Goal: Contribute content: Add original content to the website for others to see

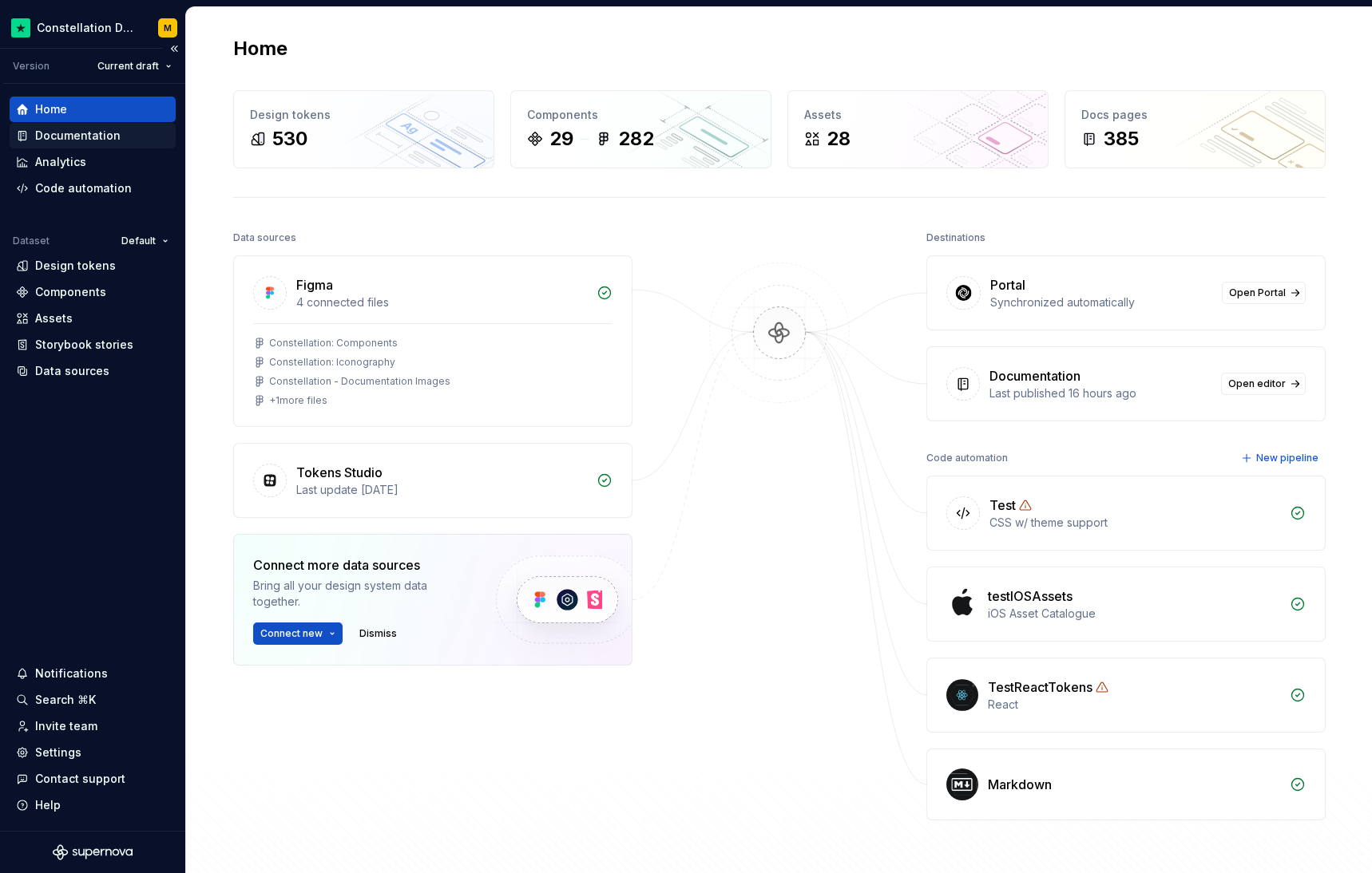
click at [75, 141] on div "Documentation" at bounding box center [78, 136] width 86 height 16
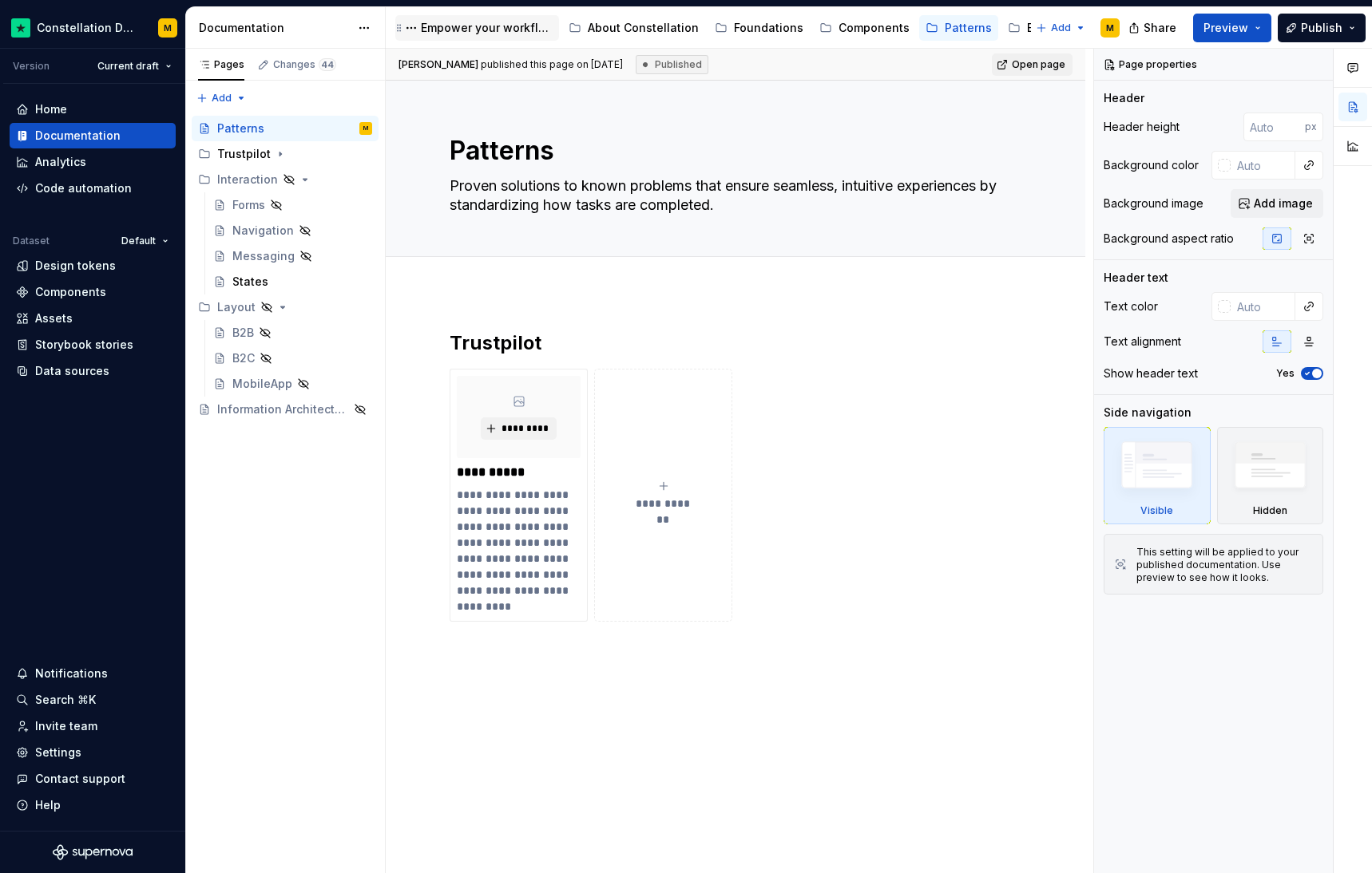
click at [433, 26] on div "Empower your workflow. Build incredible experiences." at bounding box center [487, 28] width 131 height 16
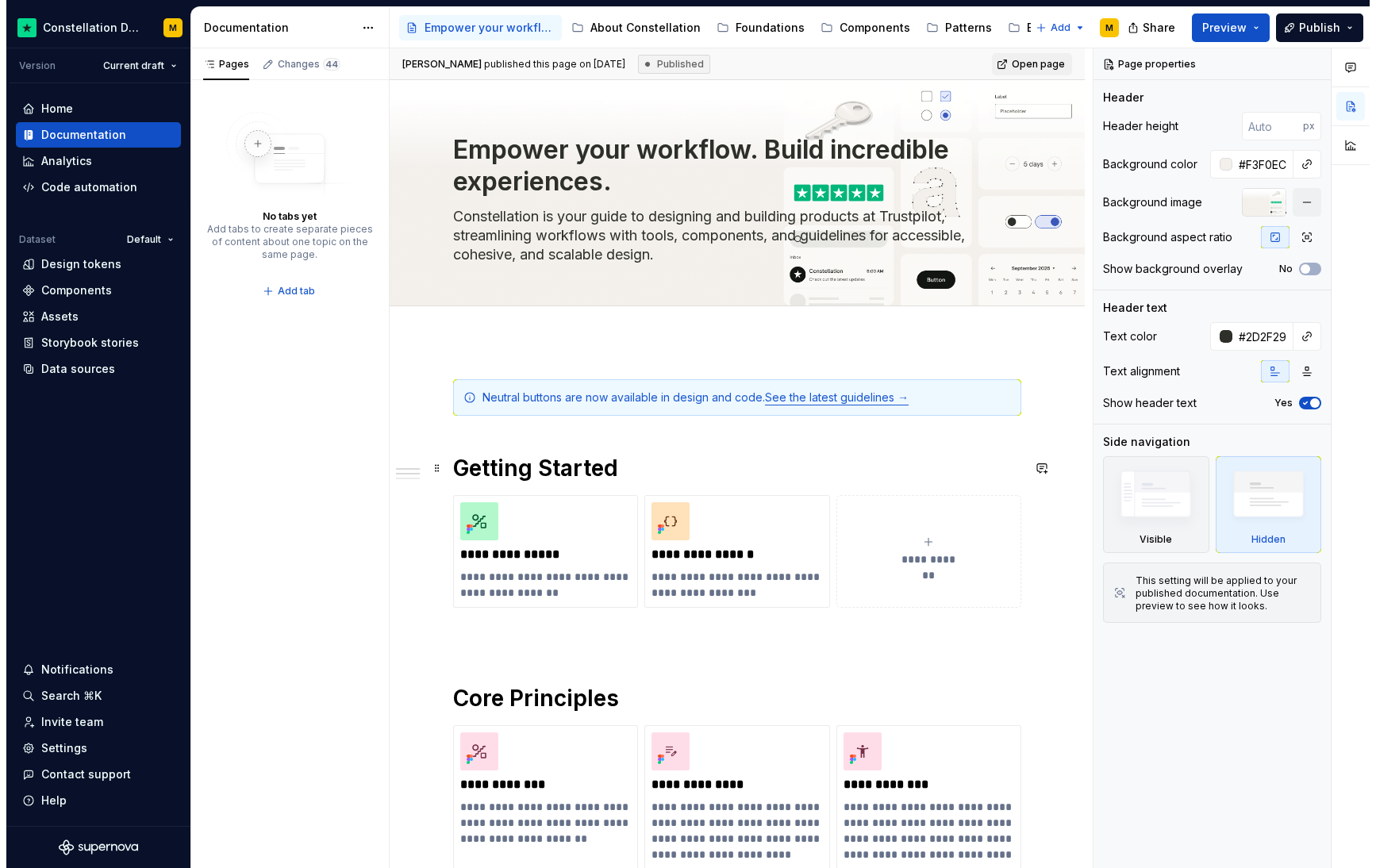
scroll to position [295, 0]
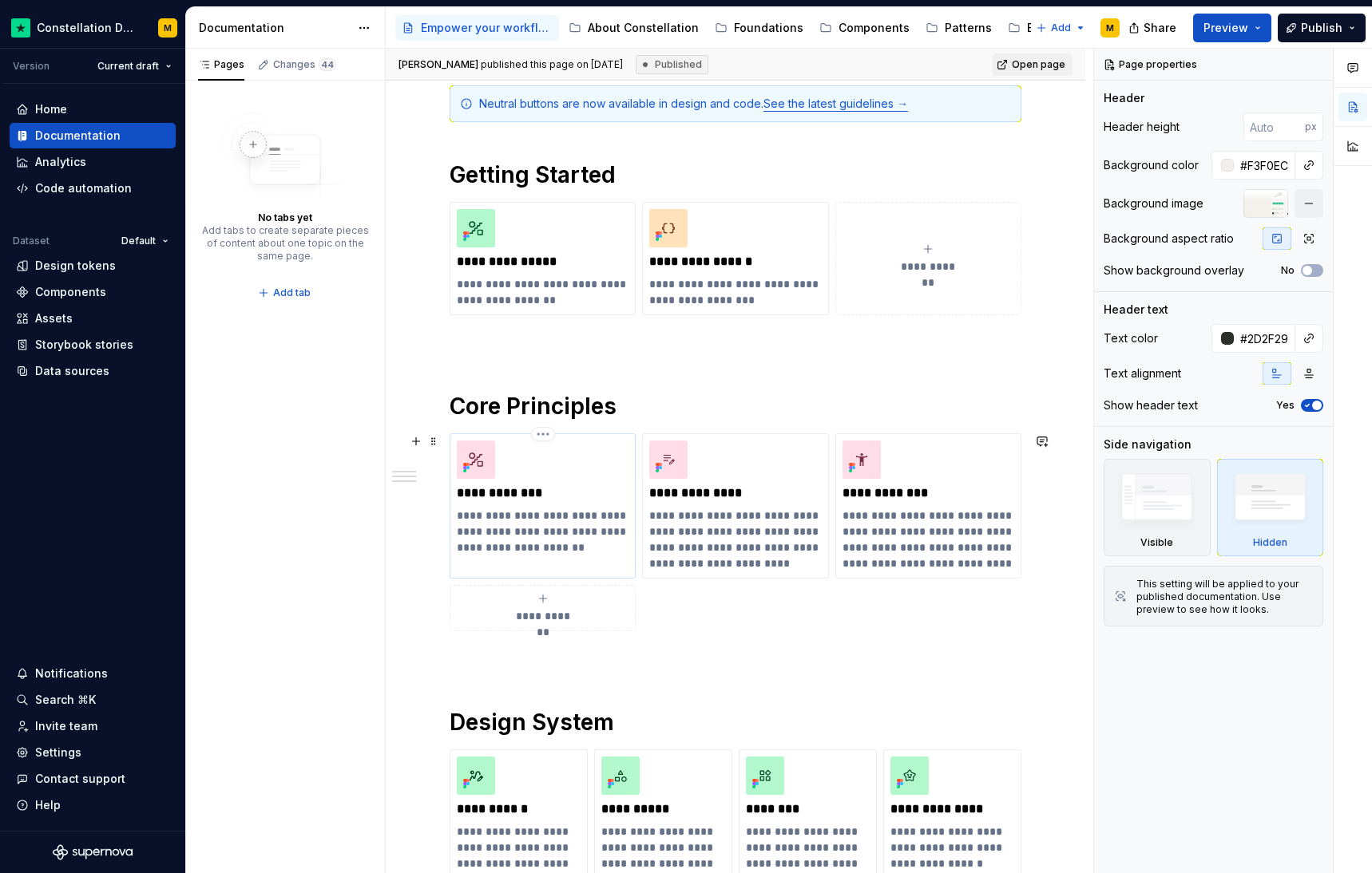
click at [463, 497] on p "**********" at bounding box center [542, 494] width 172 height 16
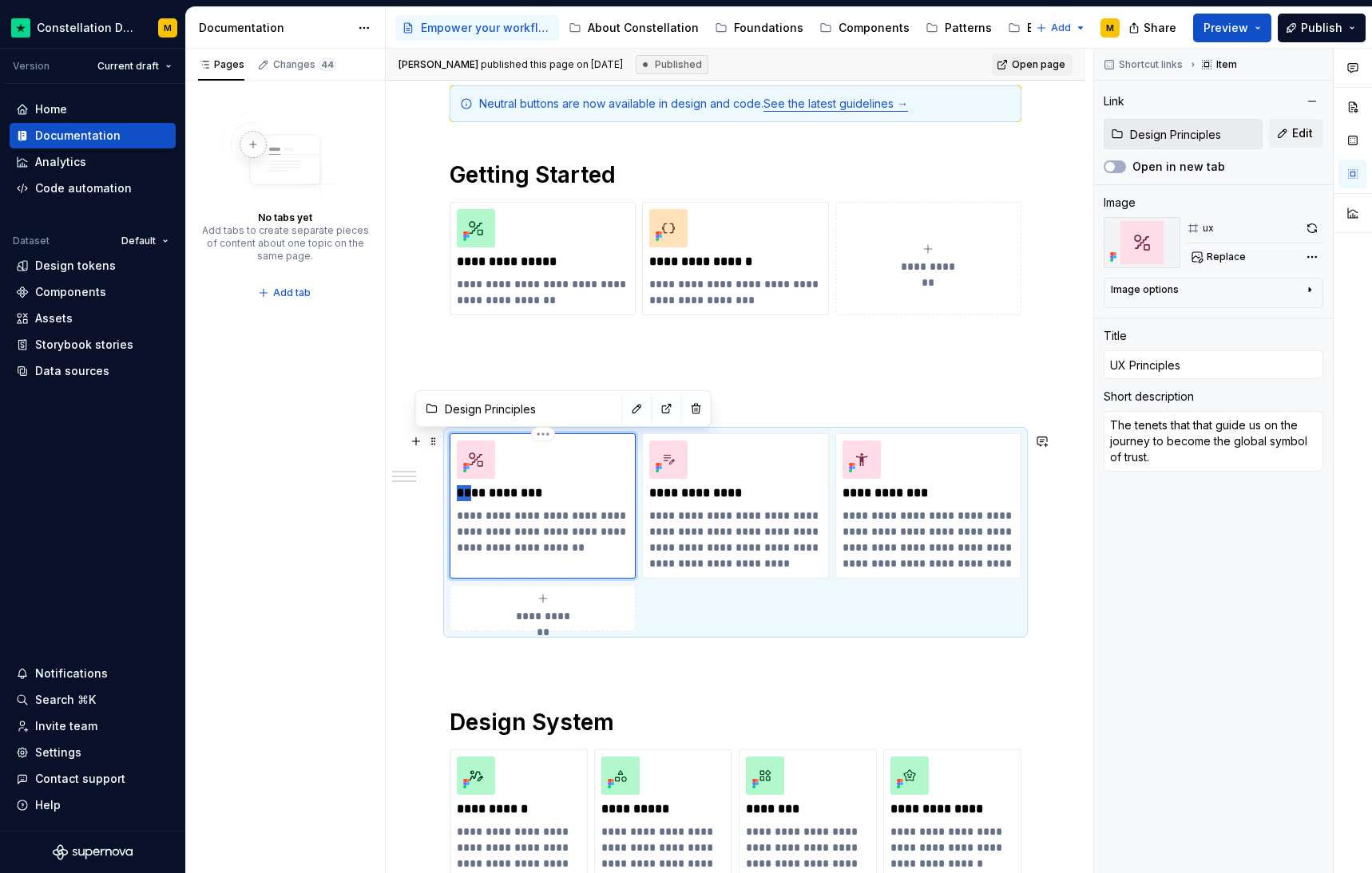
type textarea "*"
type input "D Principles"
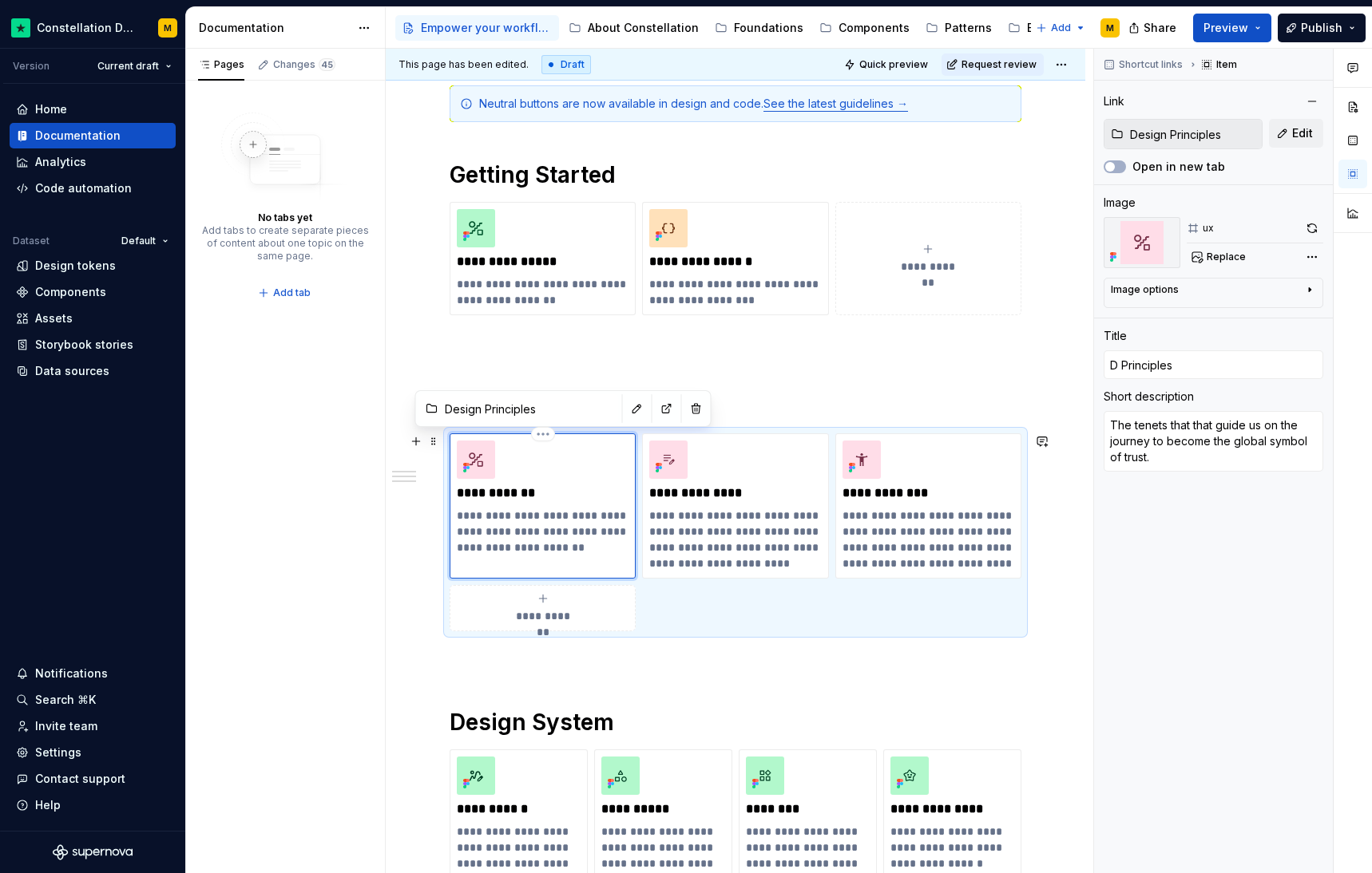
type textarea "*"
type input "De Principles"
type textarea "*"
type input "Des Principles"
type textarea "*"
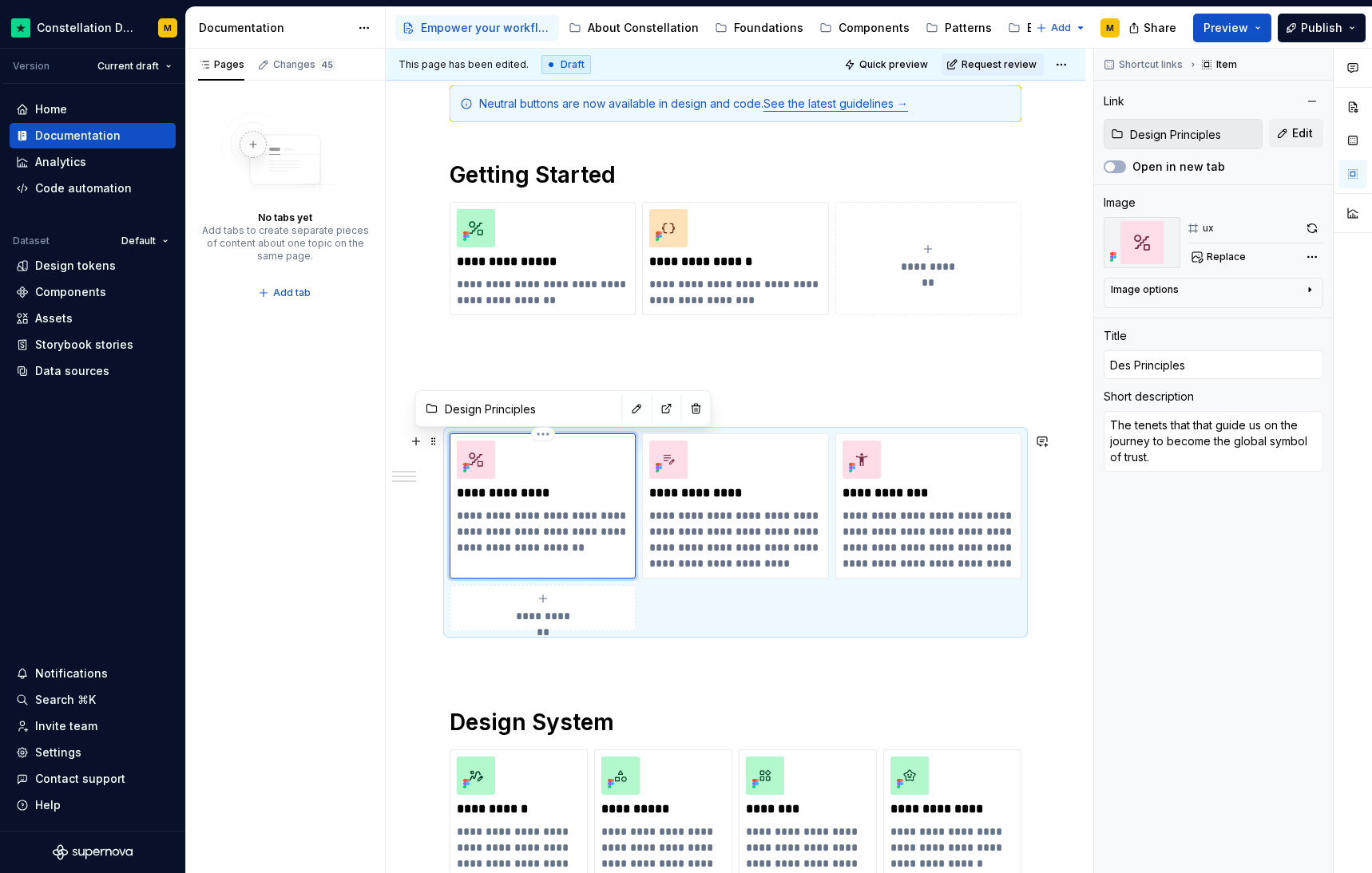
type input "Desi Principles"
type textarea "*"
type input "Desig Principles"
type textarea "*"
type input "Design Principles"
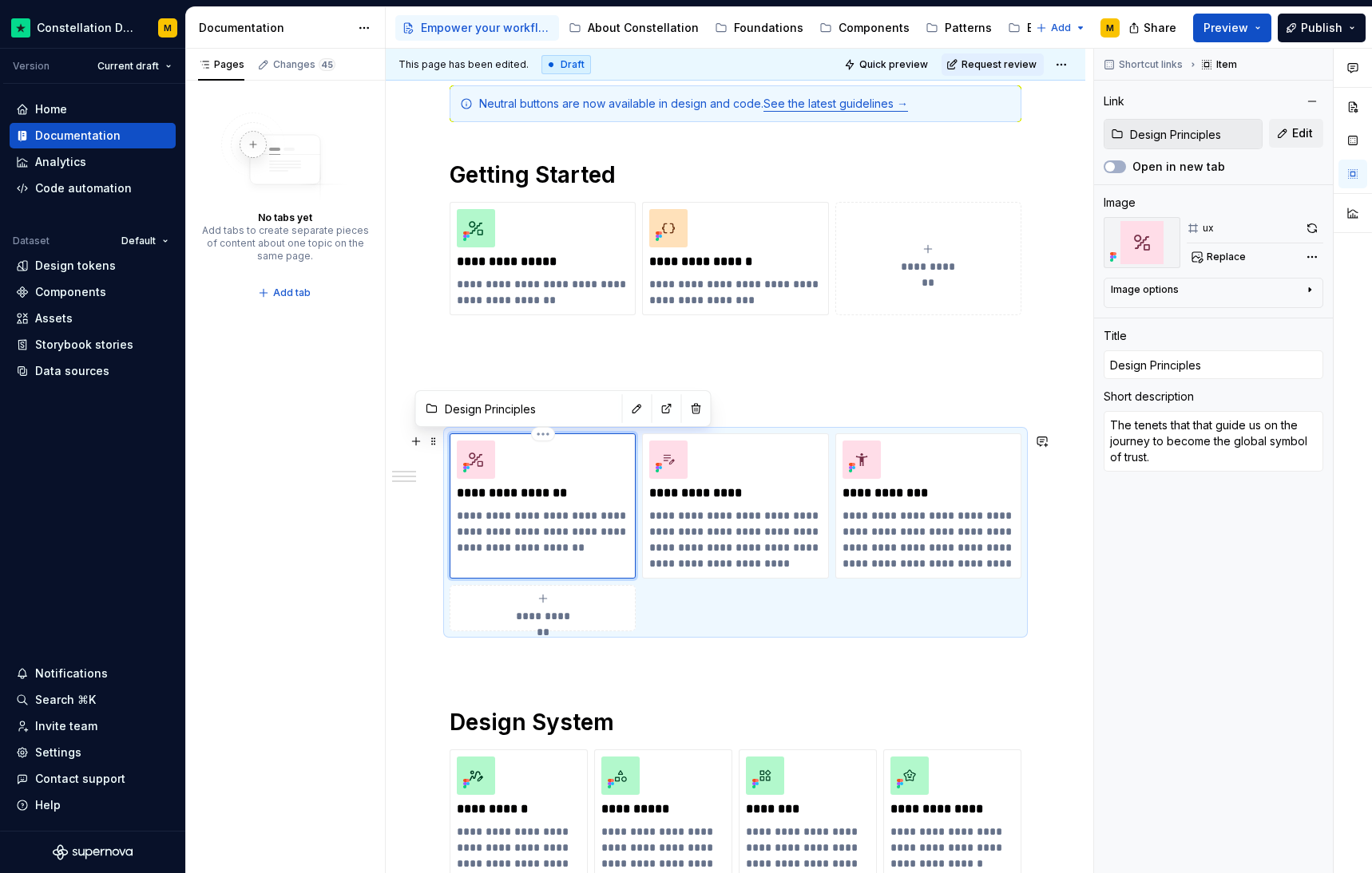
click at [488, 542] on p "**********" at bounding box center [542, 531] width 172 height 48
type textarea "*"
type textarea "At Trustpilot, design isn’t about decoration– it's about direction. It's how we…"
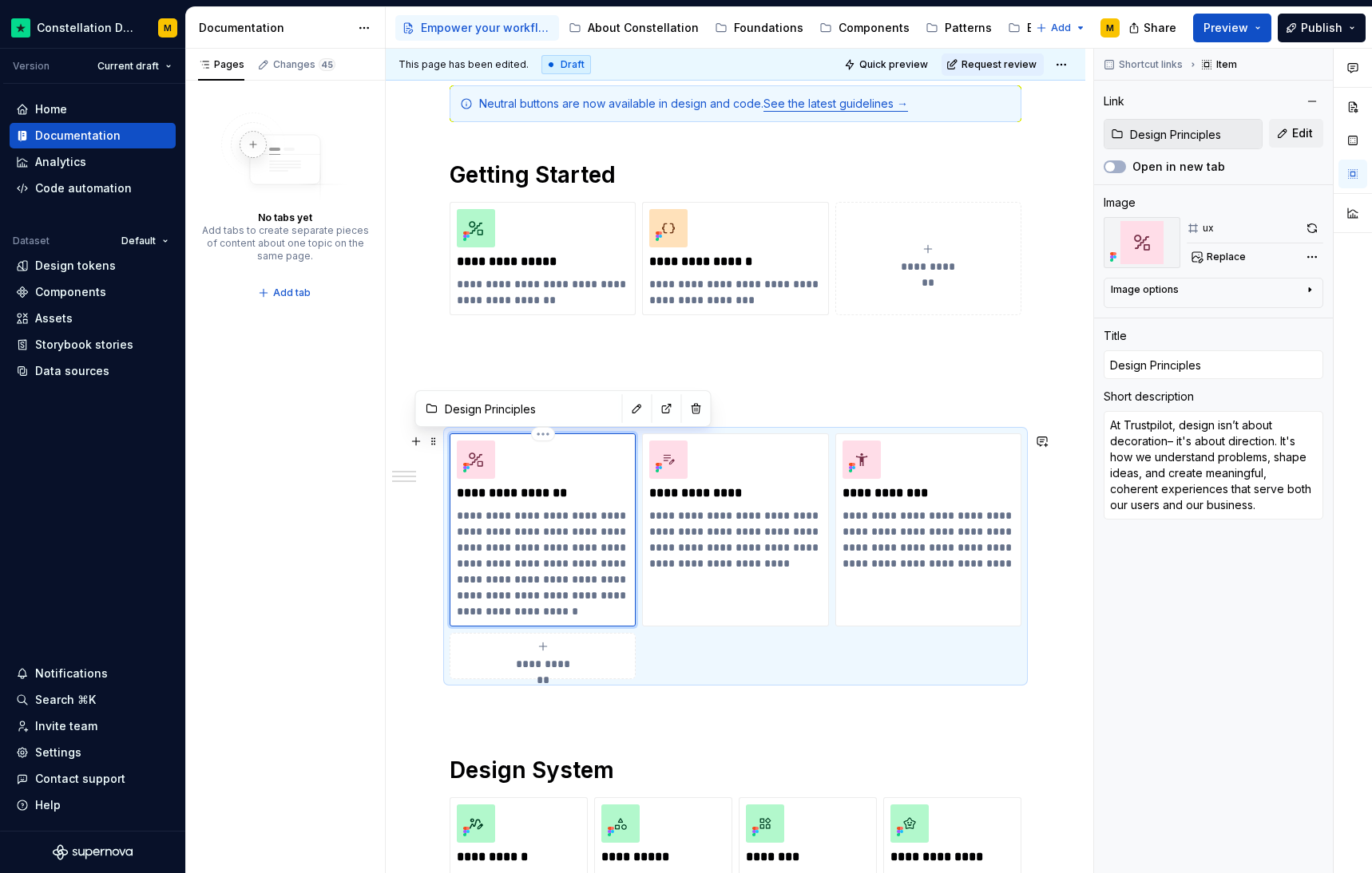
click at [515, 532] on p "**********" at bounding box center [542, 563] width 172 height 112
type textarea "*"
type textarea "At Trustpilot, design isn’t about decoration – it's about direction. It's how w…"
type textarea "*"
type textarea "At Trustpilot, design isn’t about decoration it's about direction. It's how we …"
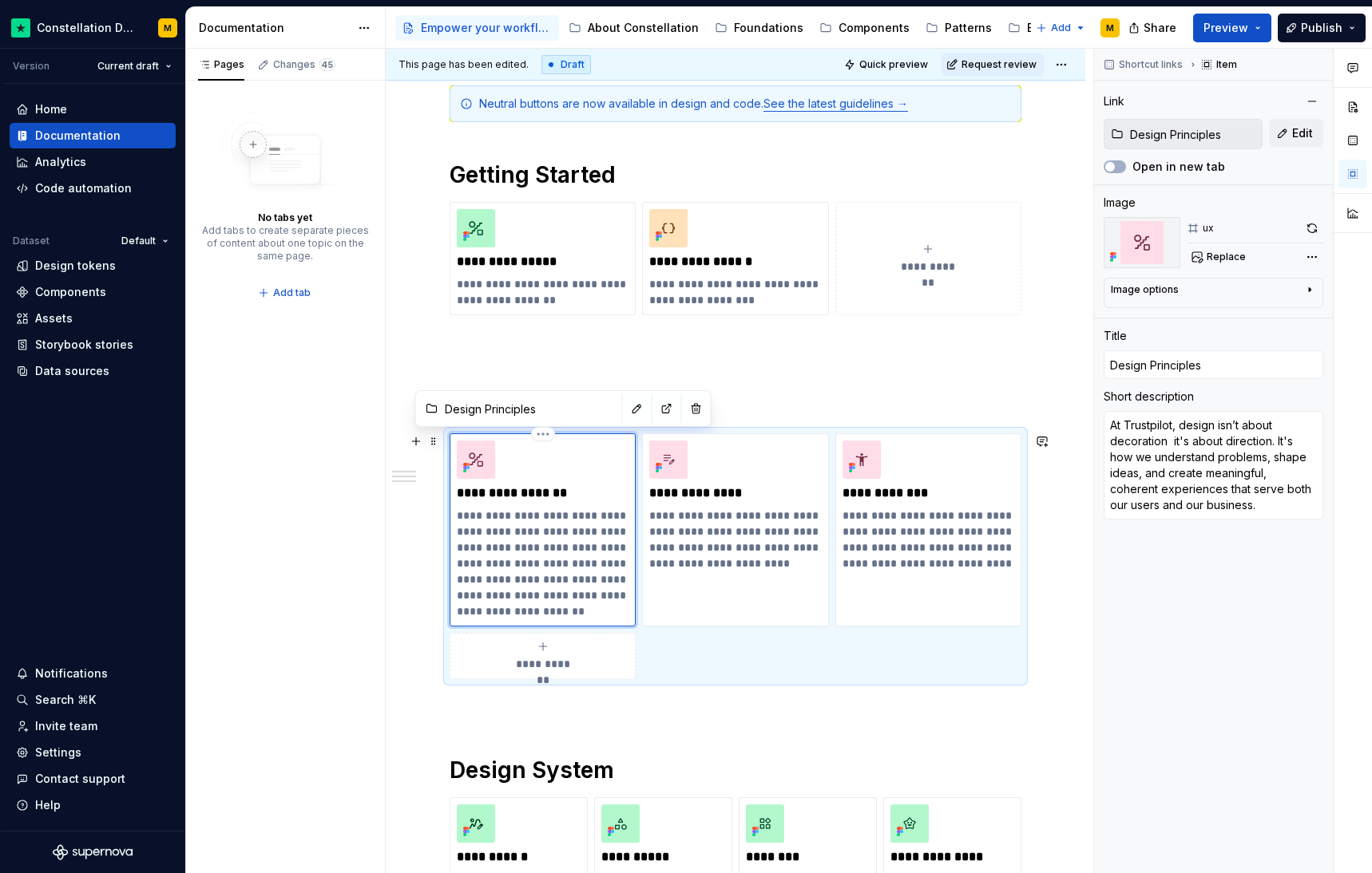
type textarea "*"
type textarea "At Trustpilot, design isn’t about decoration it's about direction. It's how we …"
type textarea "*"
type textarea "At Trustpilot, design isn’t about decoration, it's about direction. It's how we…"
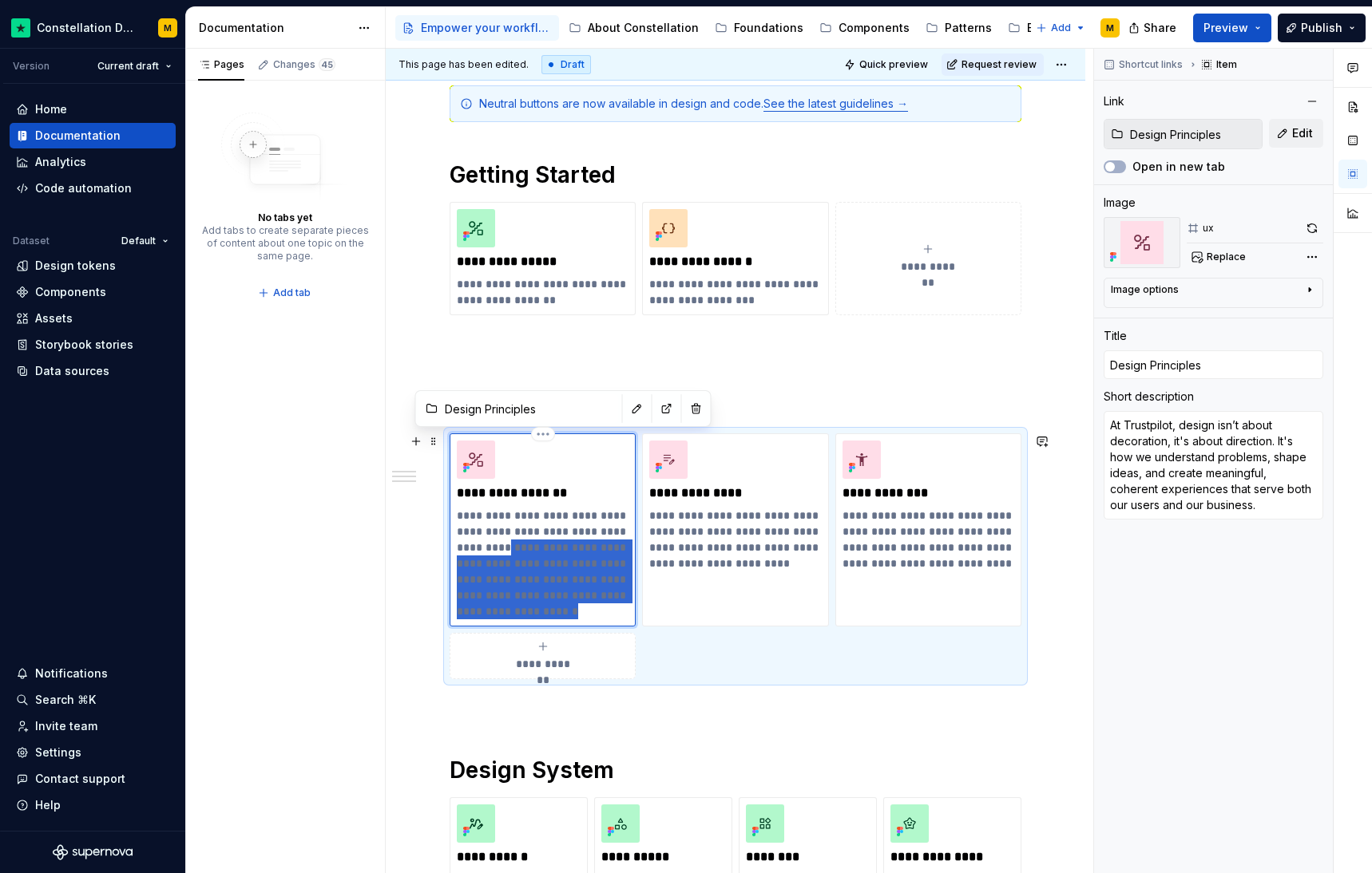
drag, startPoint x: 458, startPoint y: 546, endPoint x: 592, endPoint y: 613, distance: 149.8
click at [592, 613] on p "**********" at bounding box center [542, 563] width 172 height 112
type textarea "*"
type textarea "At Trustpilot, design isn’t about decoration, it's about direction. I"
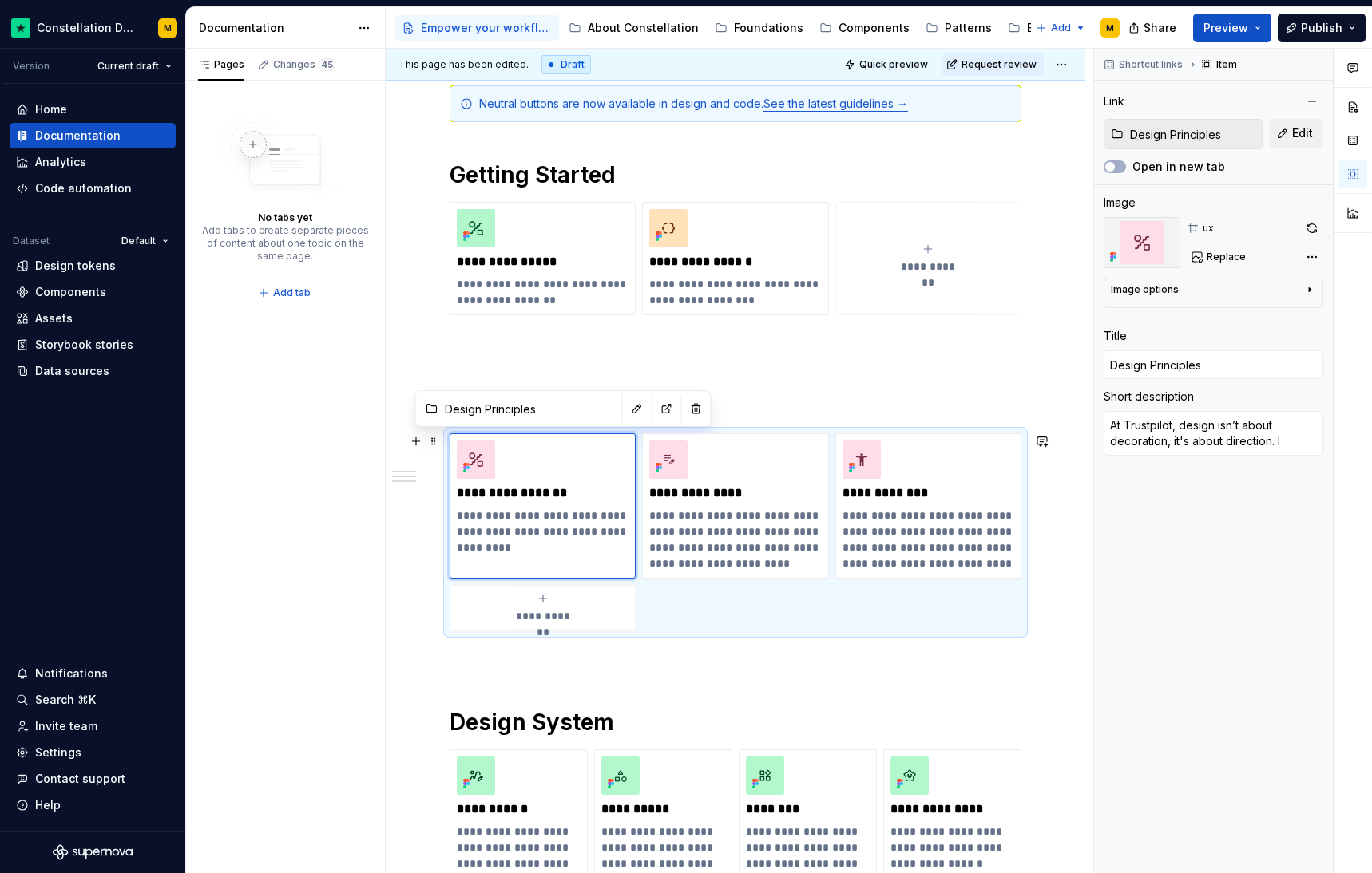
type textarea "*"
type textarea "At Trustpilot, design isn’t about decoration, it's about direction."
drag, startPoint x: 789, startPoint y: 563, endPoint x: 804, endPoint y: 531, distance: 35.3
click at [804, 531] on p "**********" at bounding box center [735, 539] width 172 height 64
type textarea "*"
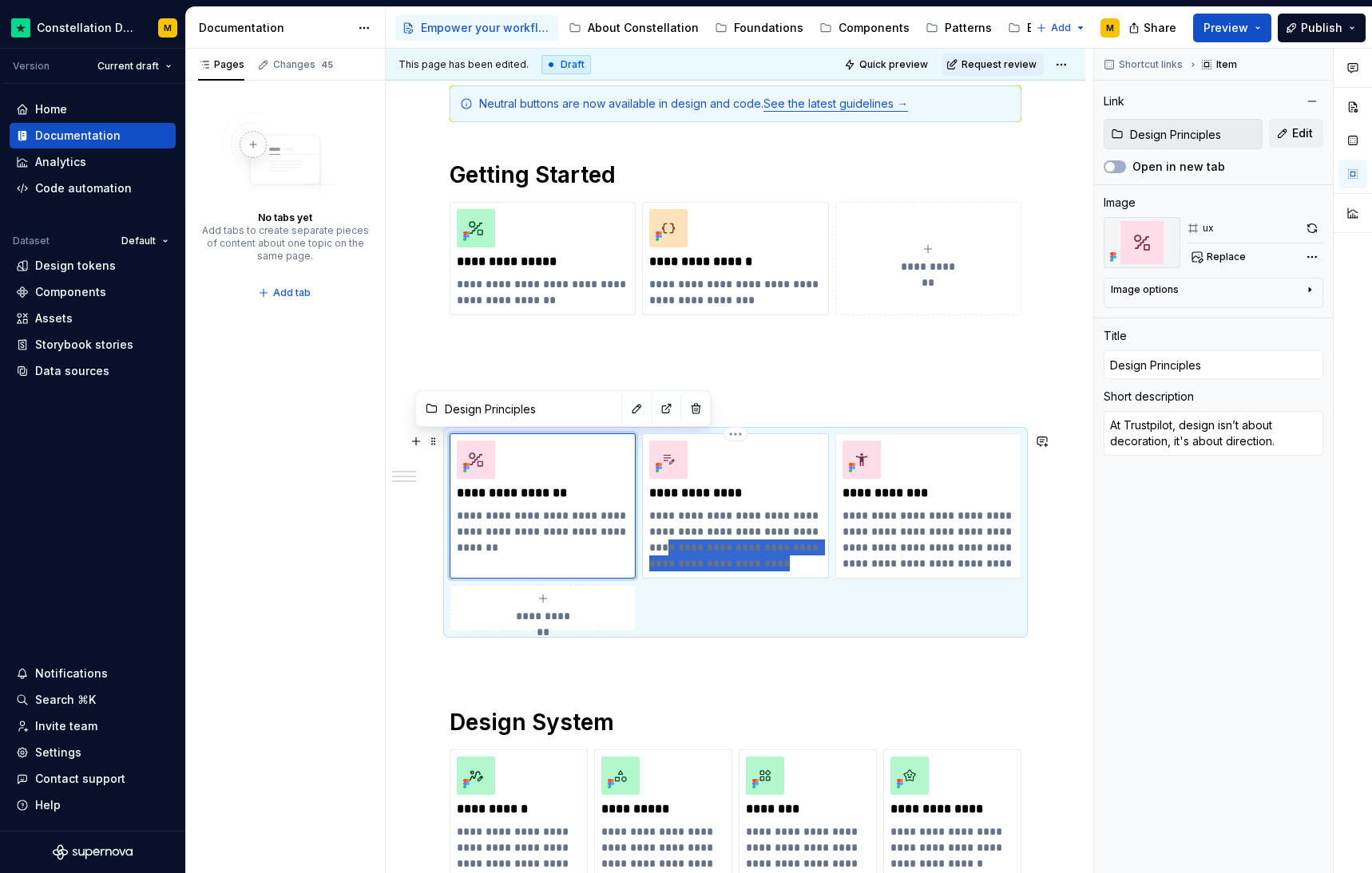
type input "Content Design"
type textarea "UX Writing is responsible for all the text the user encounters when navigating …"
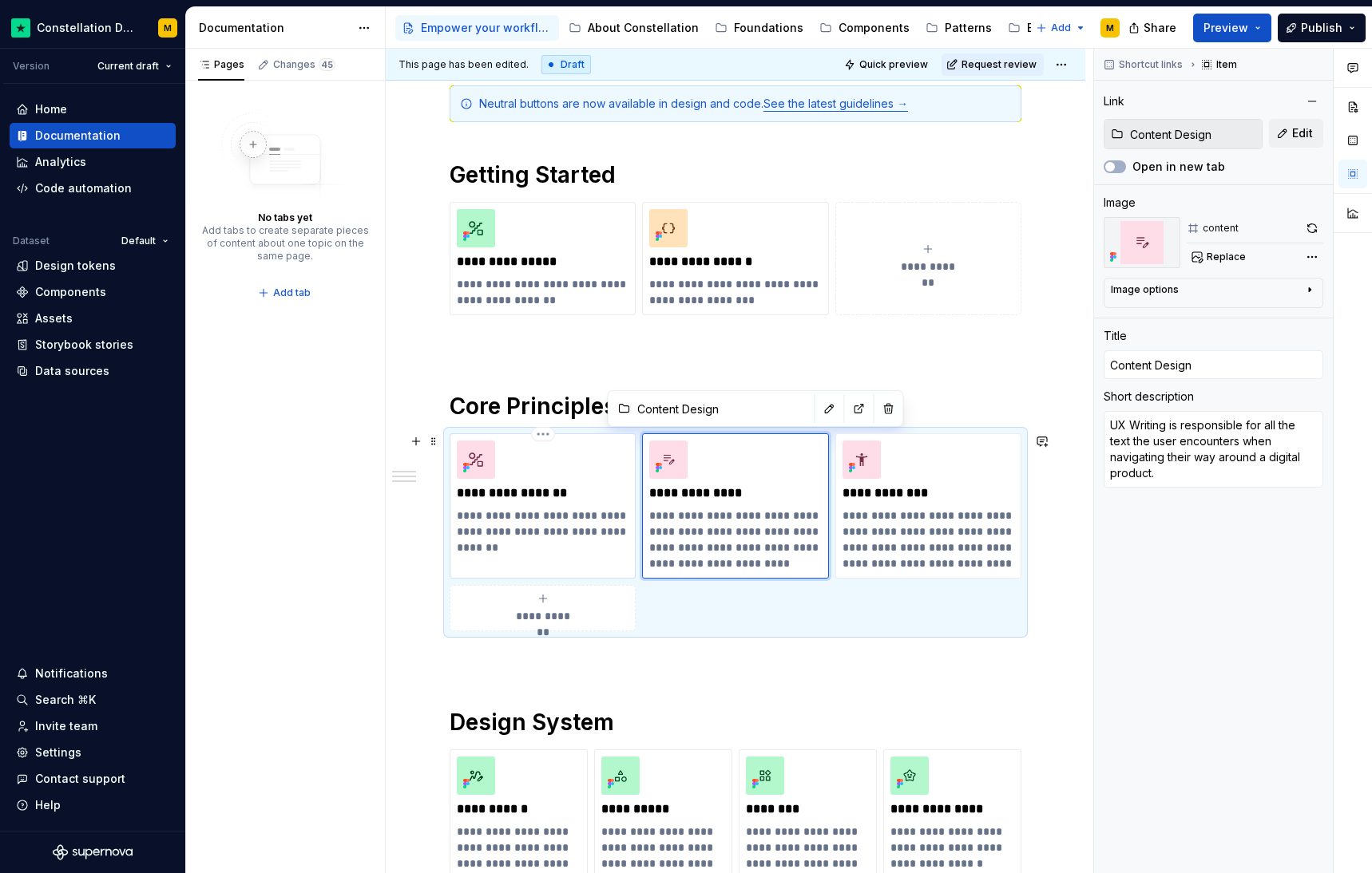
click at [620, 523] on p "**********" at bounding box center [542, 523] width 172 height 32
type textarea "*"
type input "Design Principles"
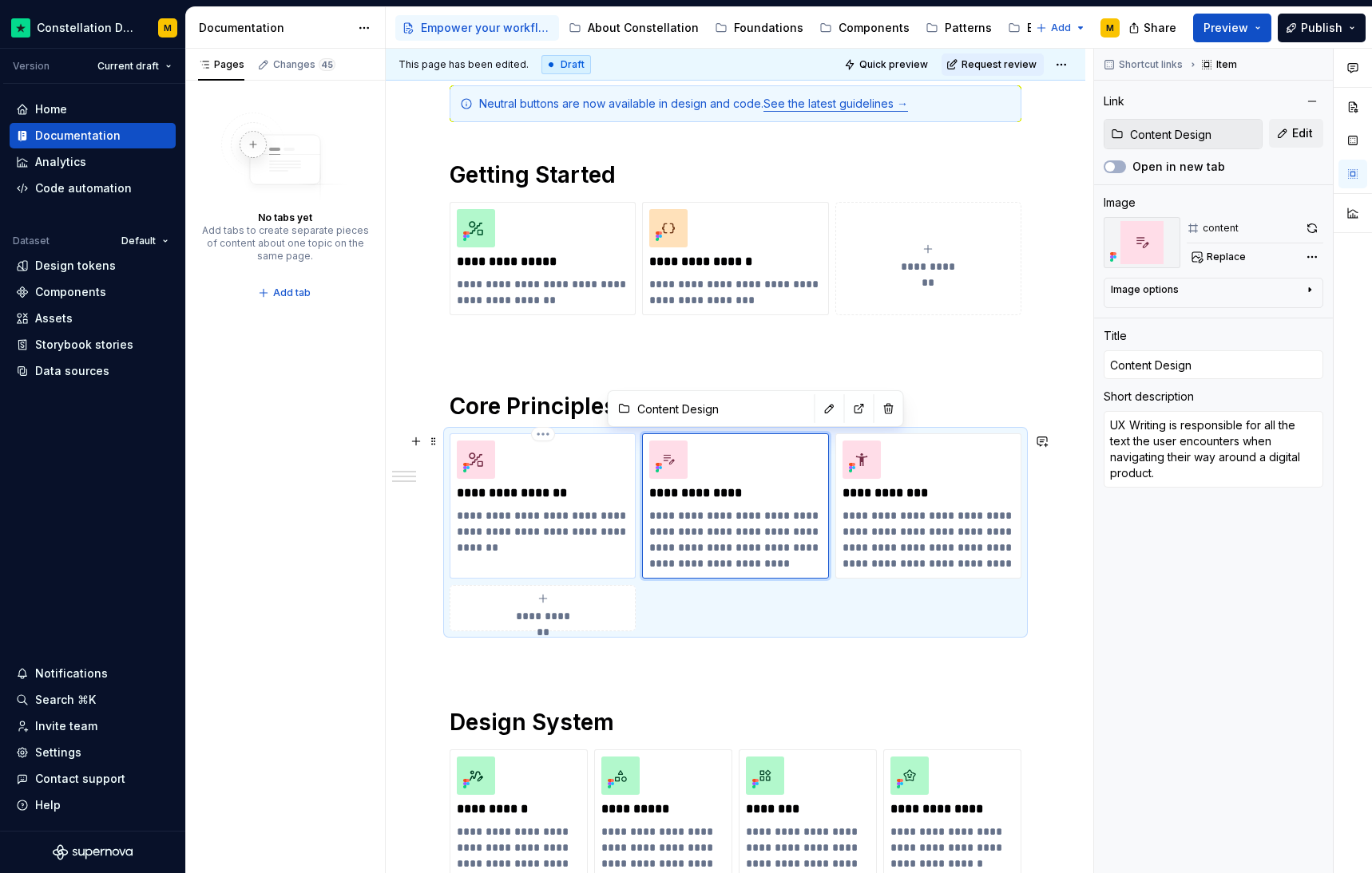
type textarea "At Trustpilot, design isn’t about decoration, it's about direction."
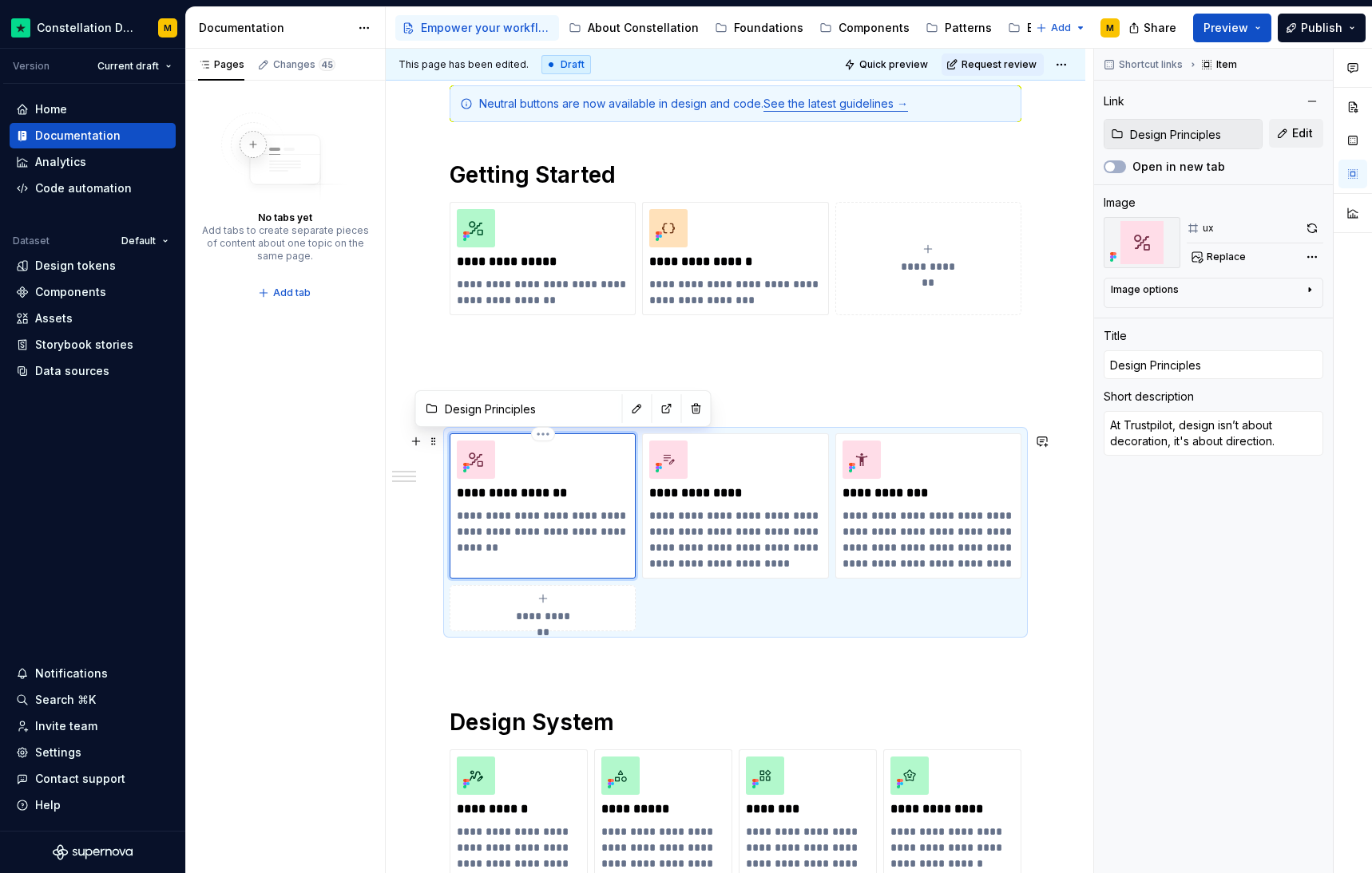
click at [628, 537] on p "**********" at bounding box center [542, 523] width 172 height 32
type textarea "*"
type textarea "At Trustpilot, design isn’t about decoration, it's about direction. It's how we…"
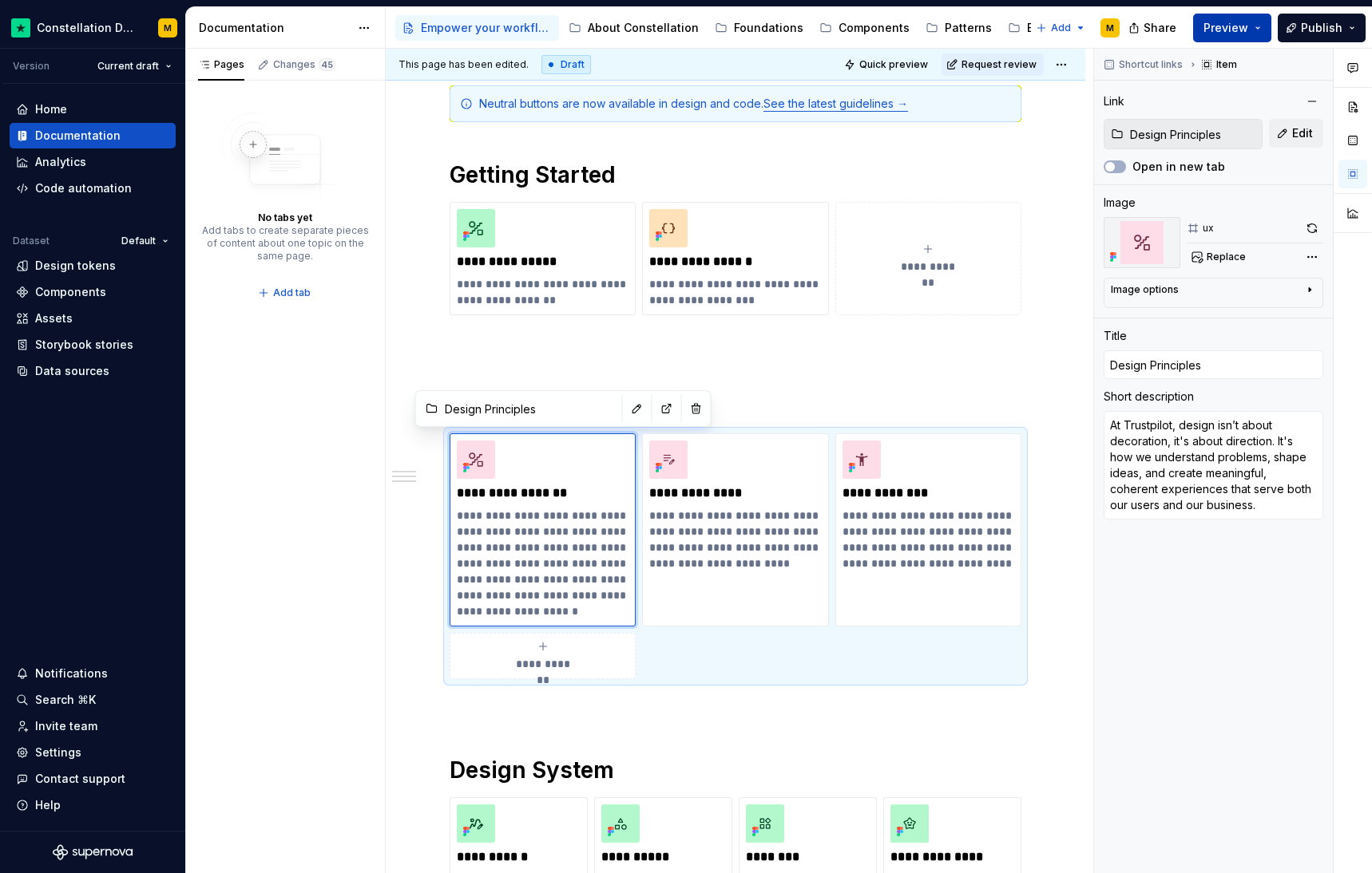
click at [1216, 16] on button "Preview" at bounding box center [1232, 28] width 79 height 29
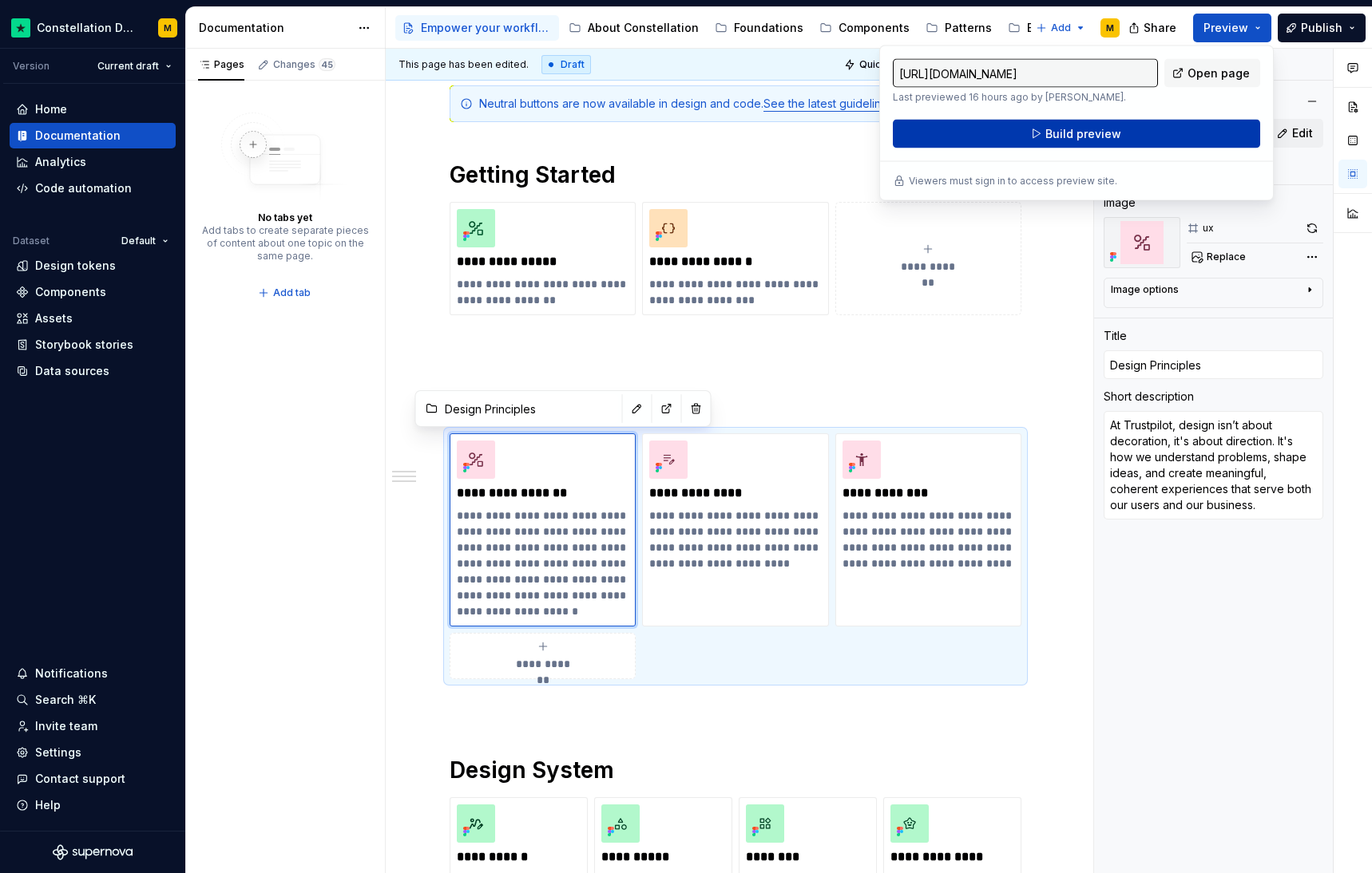
click at [1040, 134] on button "Build preview" at bounding box center [1076, 134] width 367 height 29
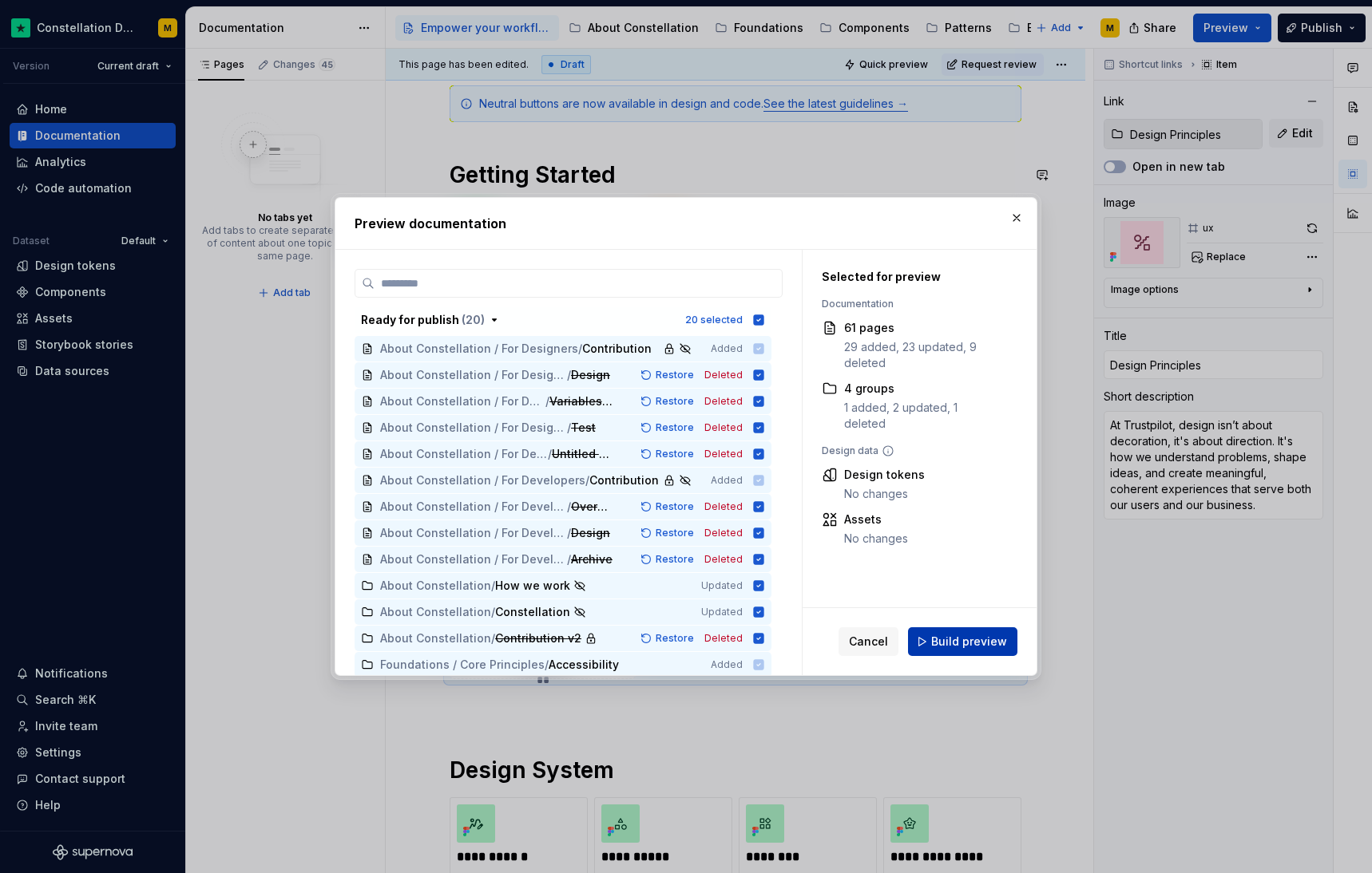
click at [962, 649] on span "Build preview" at bounding box center [969, 641] width 76 height 16
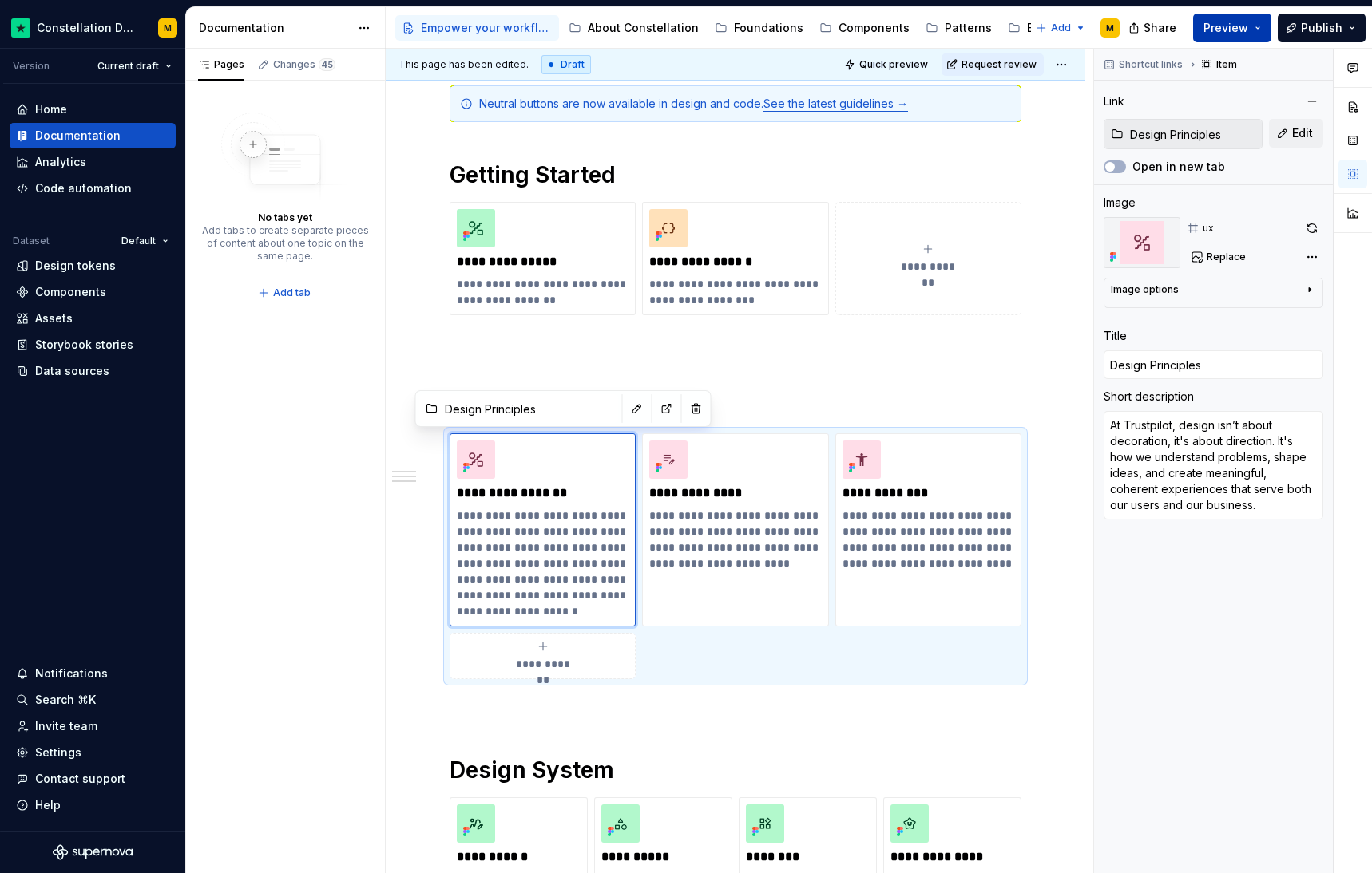
click at [1226, 28] on span "Preview" at bounding box center [1226, 28] width 45 height 16
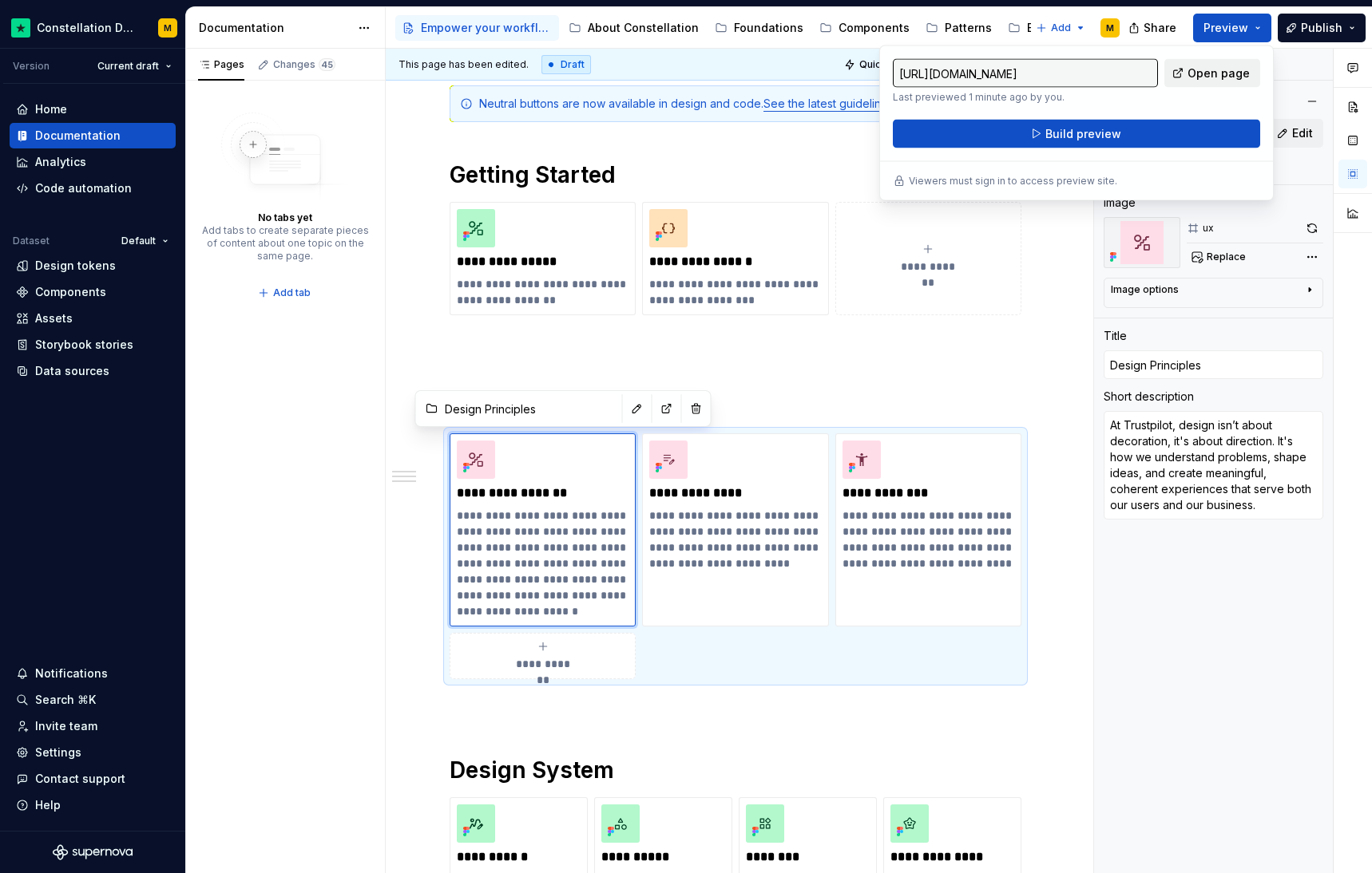
click at [1238, 68] on span "Open page" at bounding box center [1218, 73] width 62 height 16
click at [1321, 18] on button "Publish" at bounding box center [1322, 28] width 88 height 29
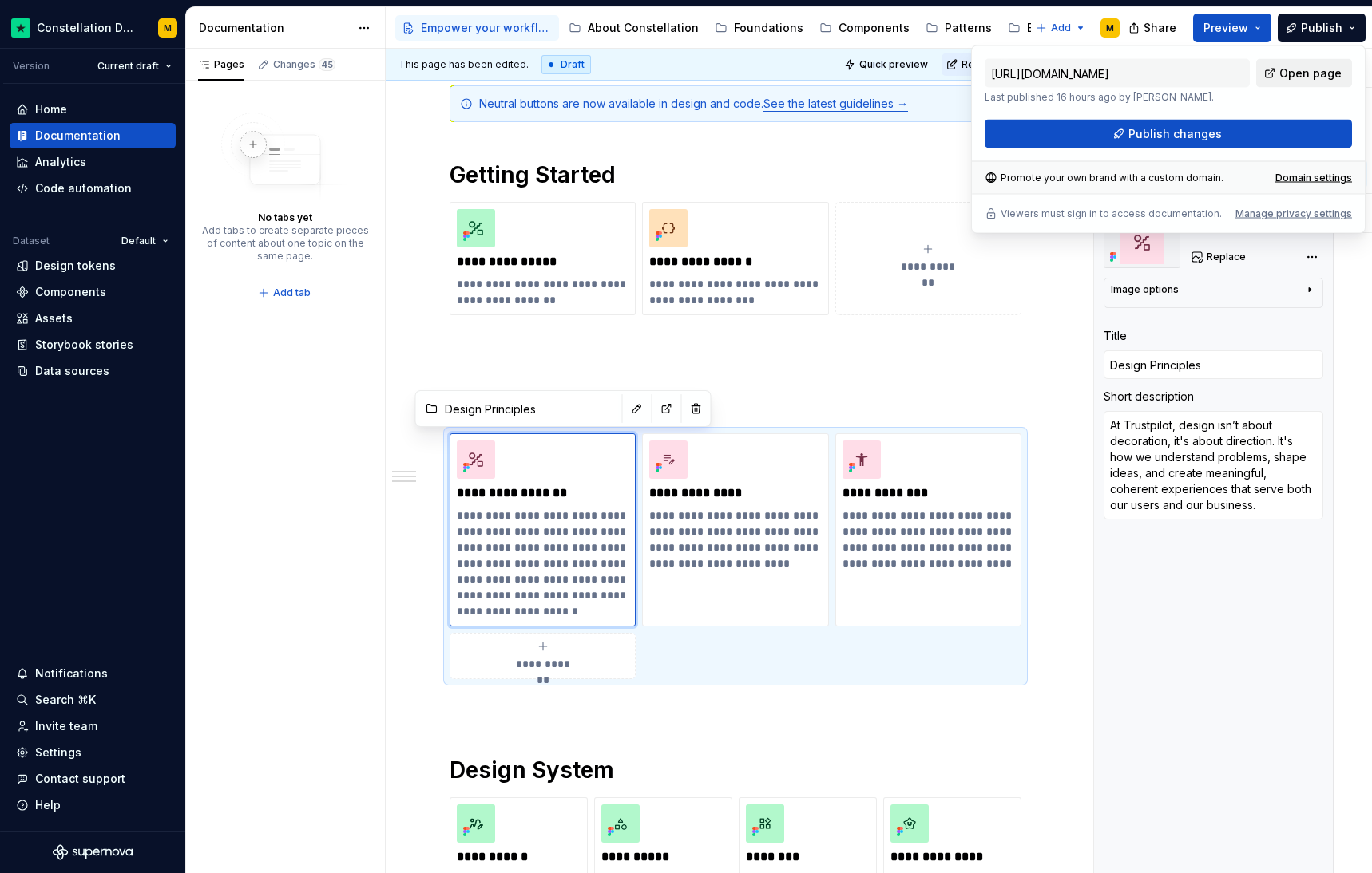
click at [1316, 70] on span "Open page" at bounding box center [1311, 73] width 62 height 16
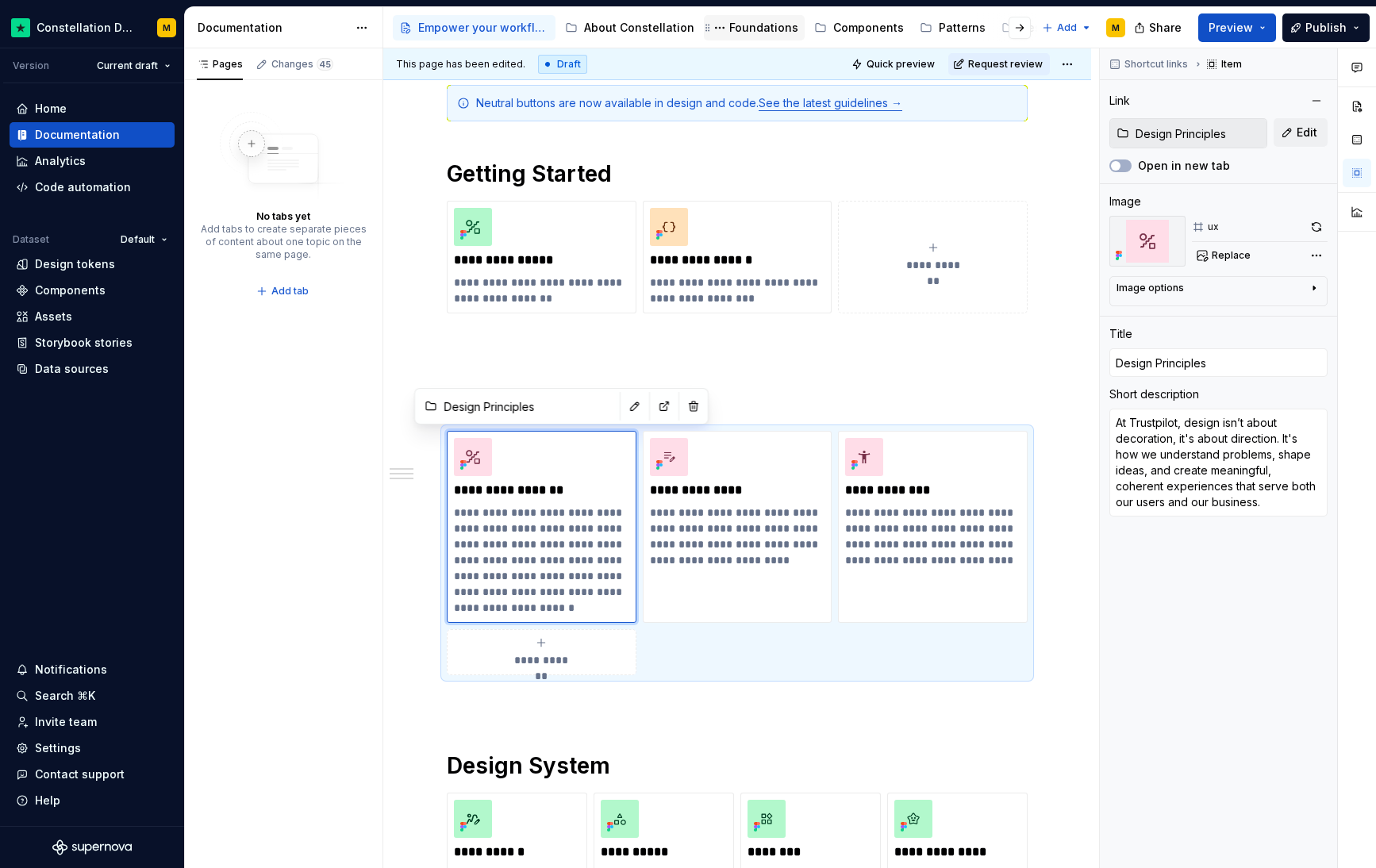
click at [730, 33] on div "Foundations" at bounding box center [764, 28] width 69 height 15
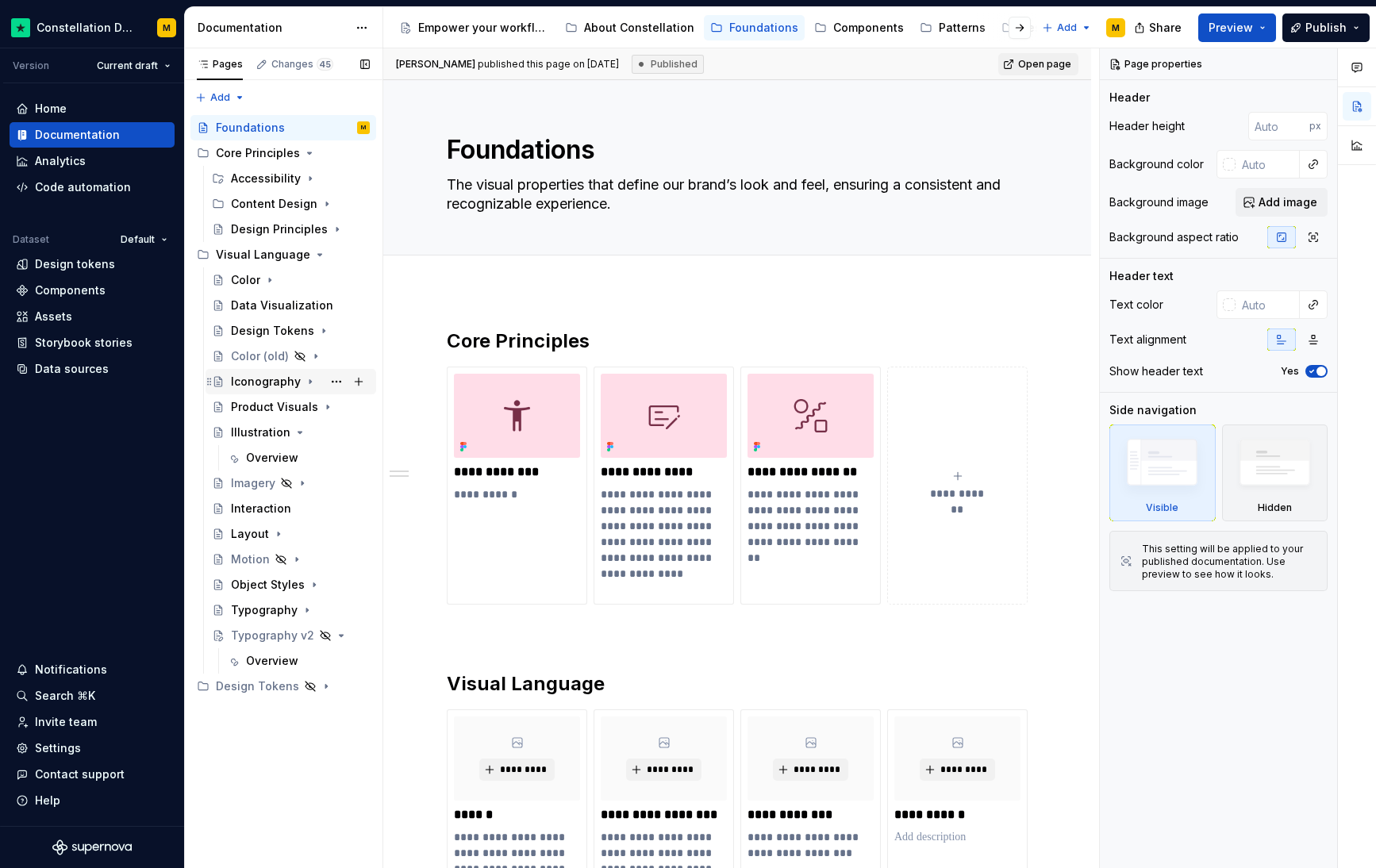
click at [257, 376] on div "Iconography" at bounding box center [266, 382] width 70 height 15
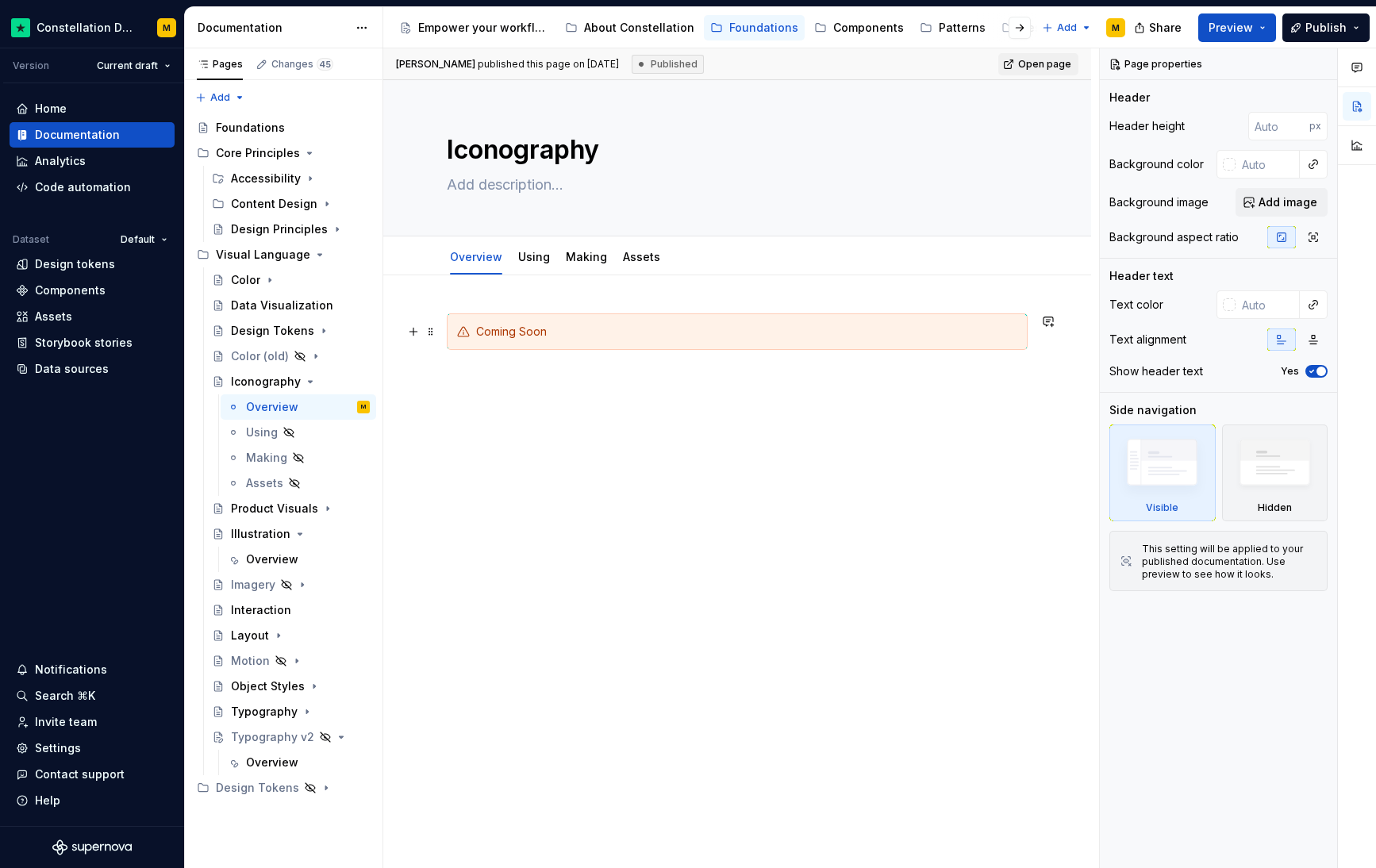
type textarea "*"
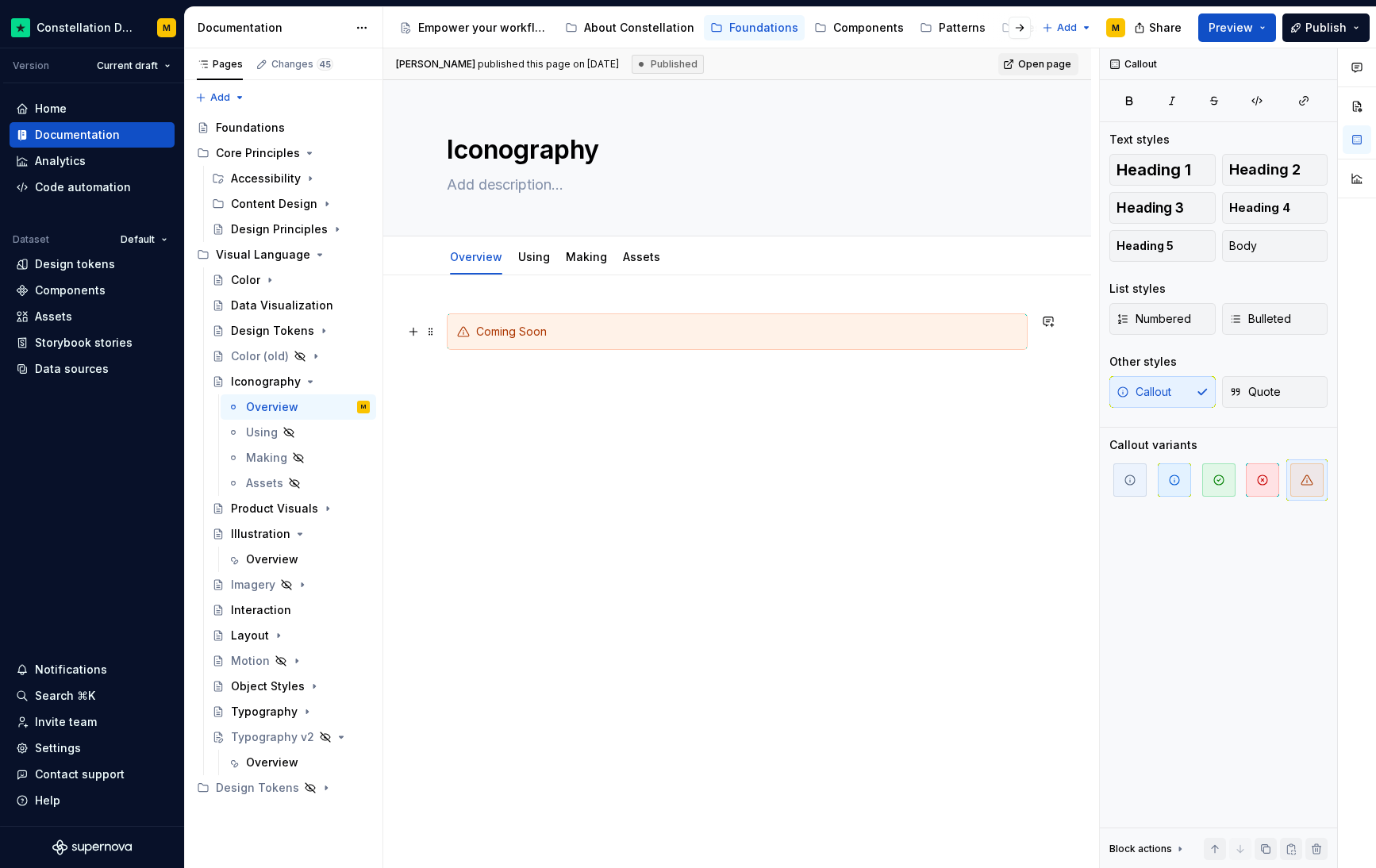
click at [520, 339] on div "Coming Soon" at bounding box center [737, 332] width 581 height 36
click at [472, 411] on div "Coming Soon" at bounding box center [737, 464] width 708 height 378
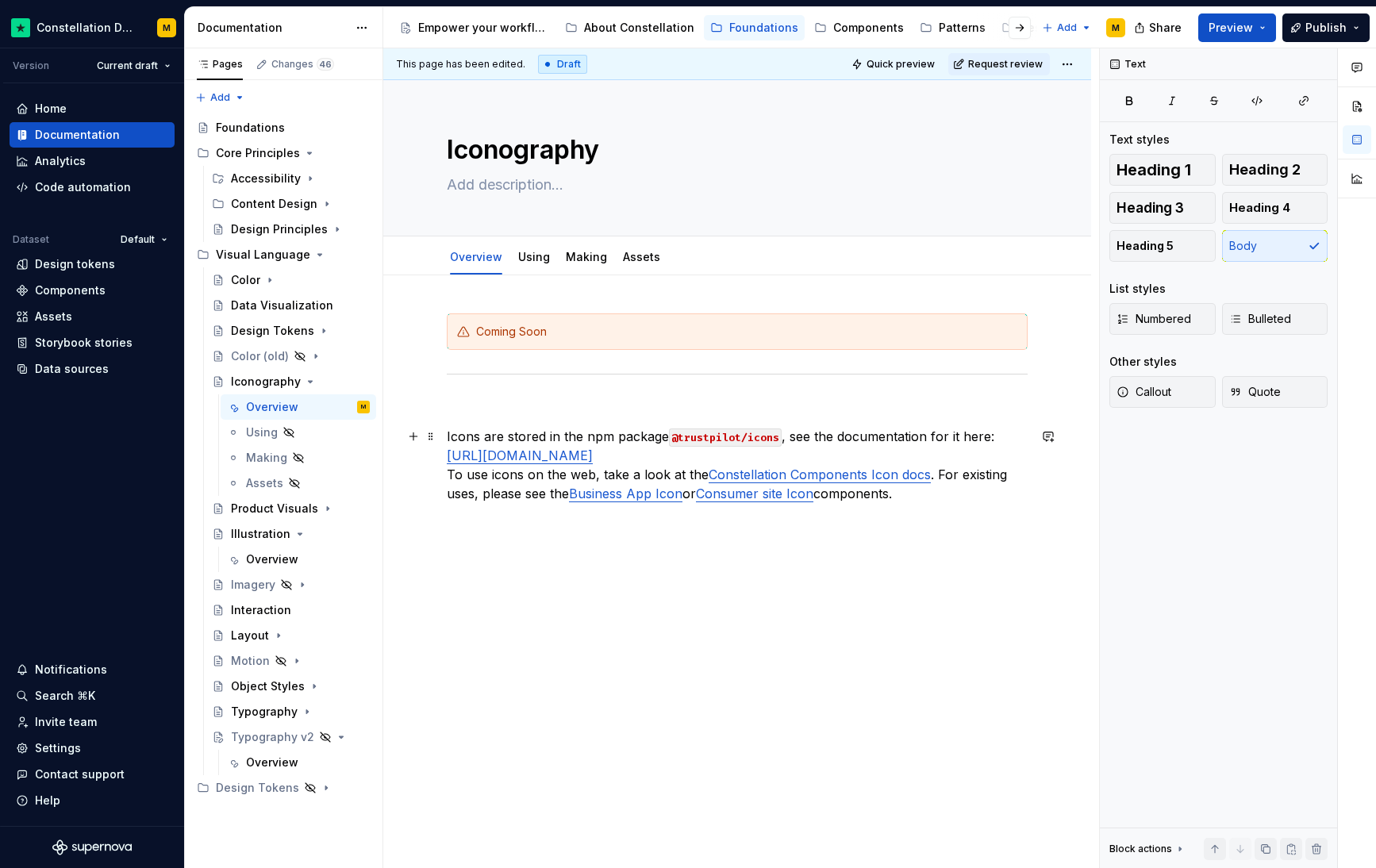
click at [732, 452] on p "Icons are stored in the npm package @trustpilot/icons , see the documentation f…" at bounding box center [737, 465] width 581 height 76
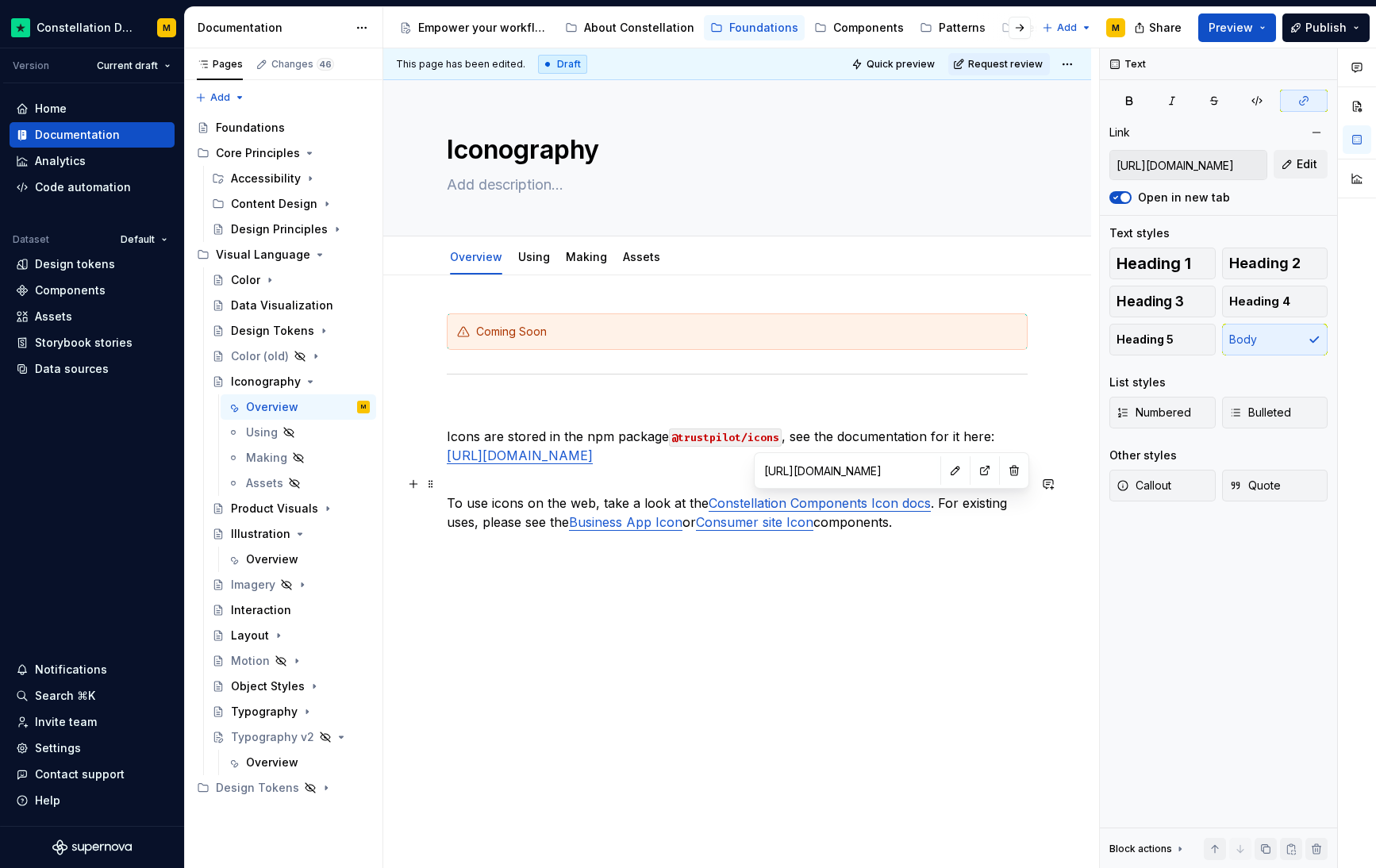
click at [870, 509] on link "Constellation Components Icon docs" at bounding box center [820, 503] width 223 height 15
click at [470, 602] on div "Coming Soon Icons are stored in the npm package @trustpilot/icons , see the doc…" at bounding box center [737, 542] width 708 height 535
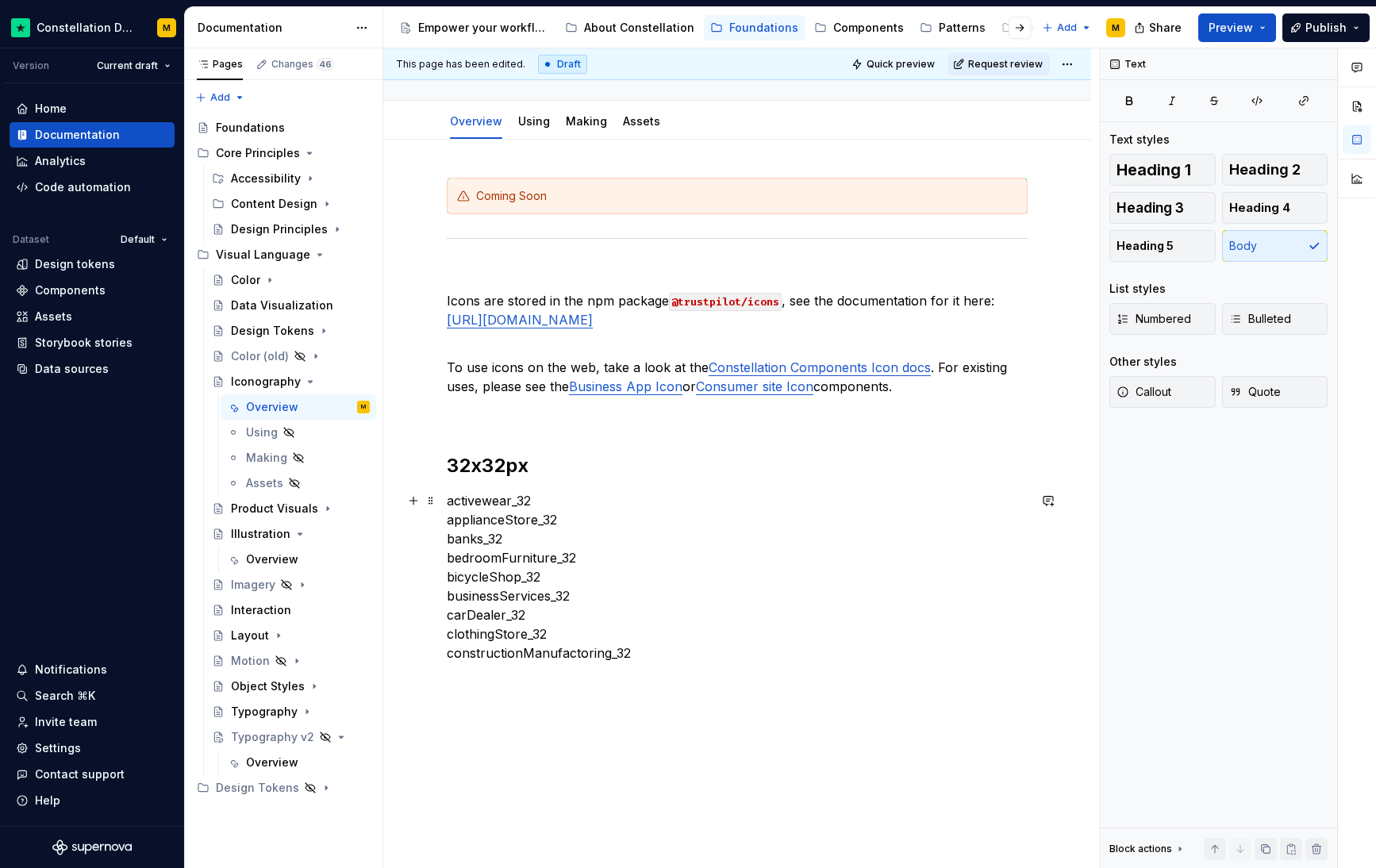
scroll to position [209, 0]
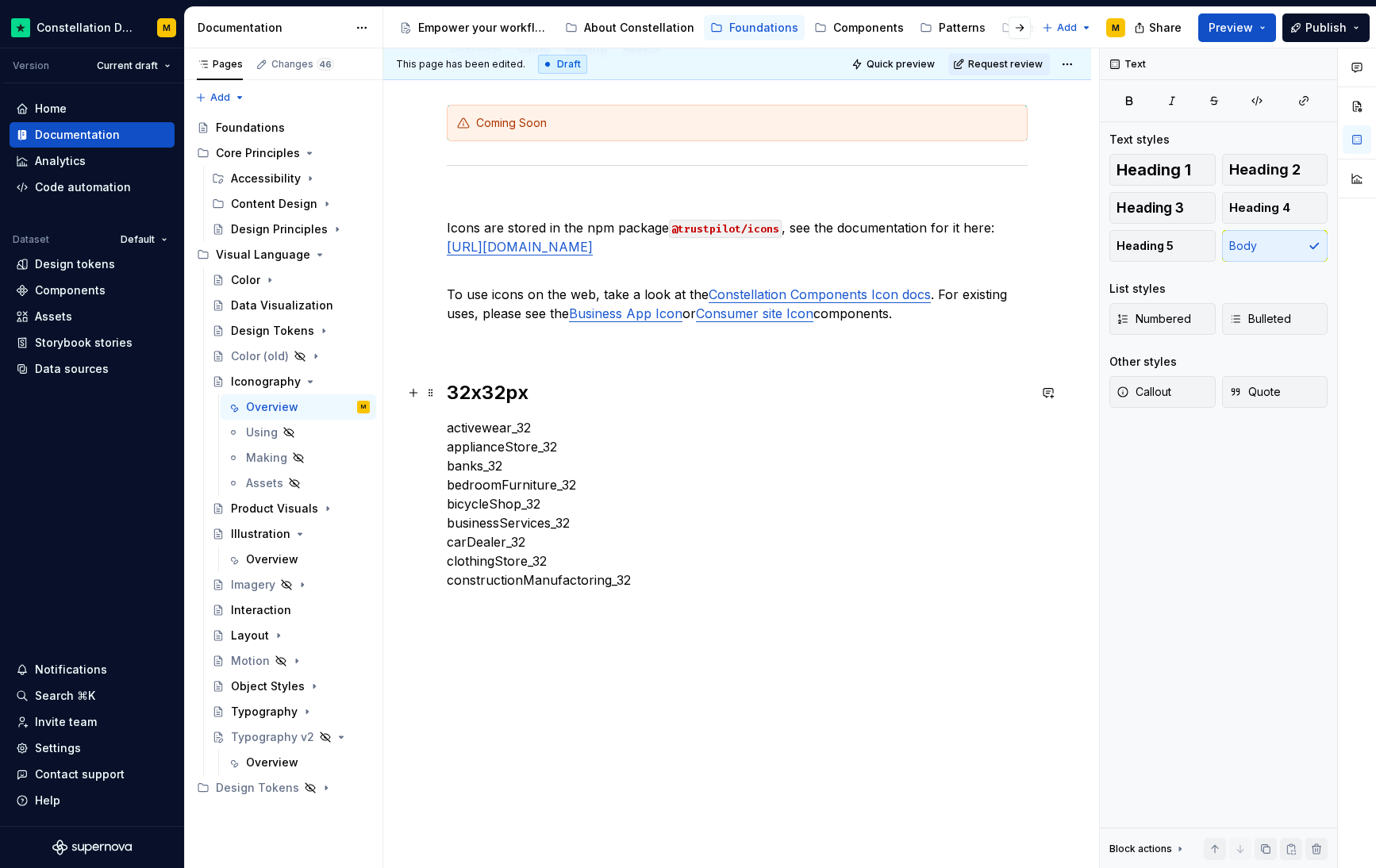
click at [587, 403] on h2 "32x32px" at bounding box center [737, 393] width 581 height 26
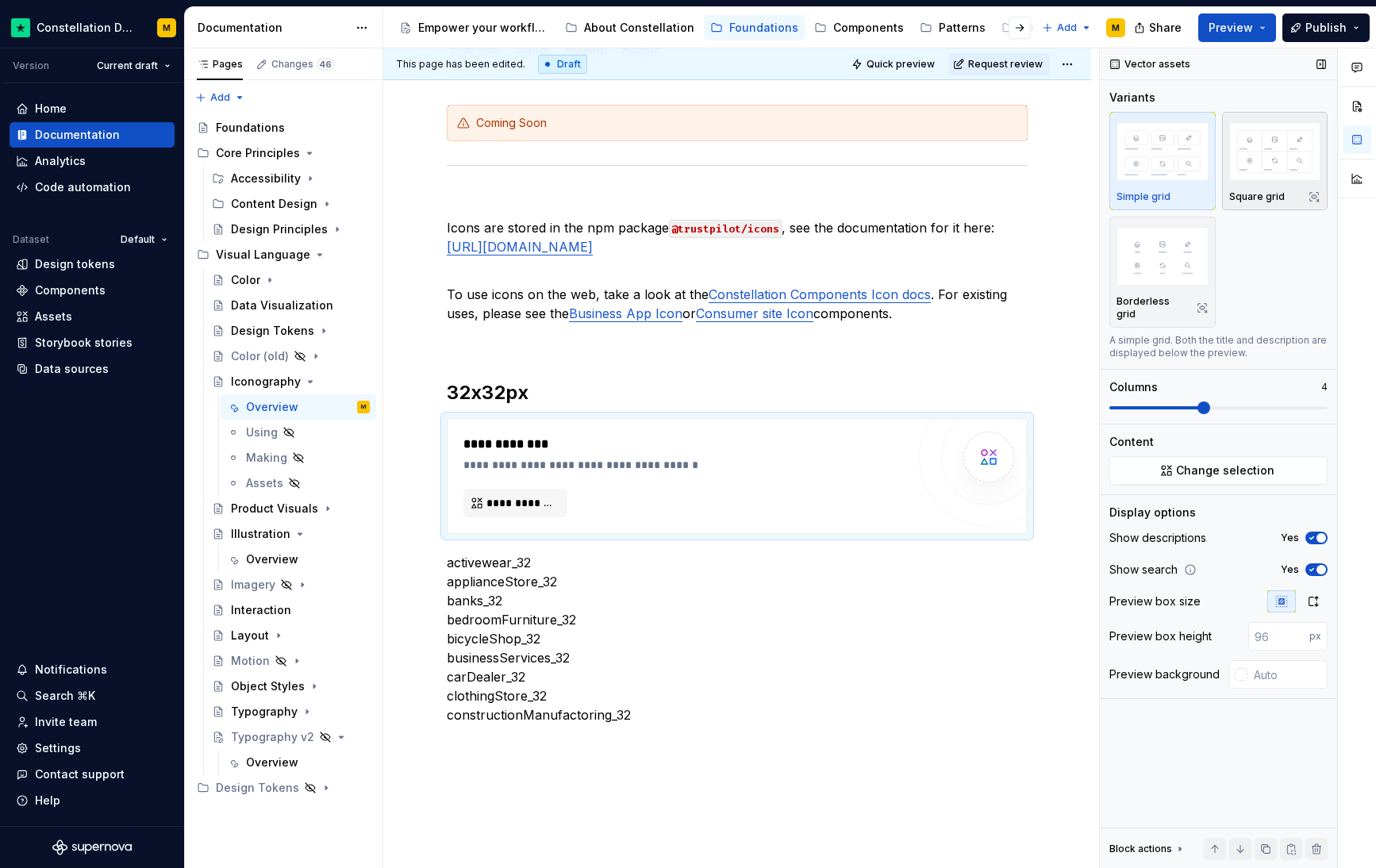
click at [1262, 150] on img "button" at bounding box center [1275, 150] width 92 height 58
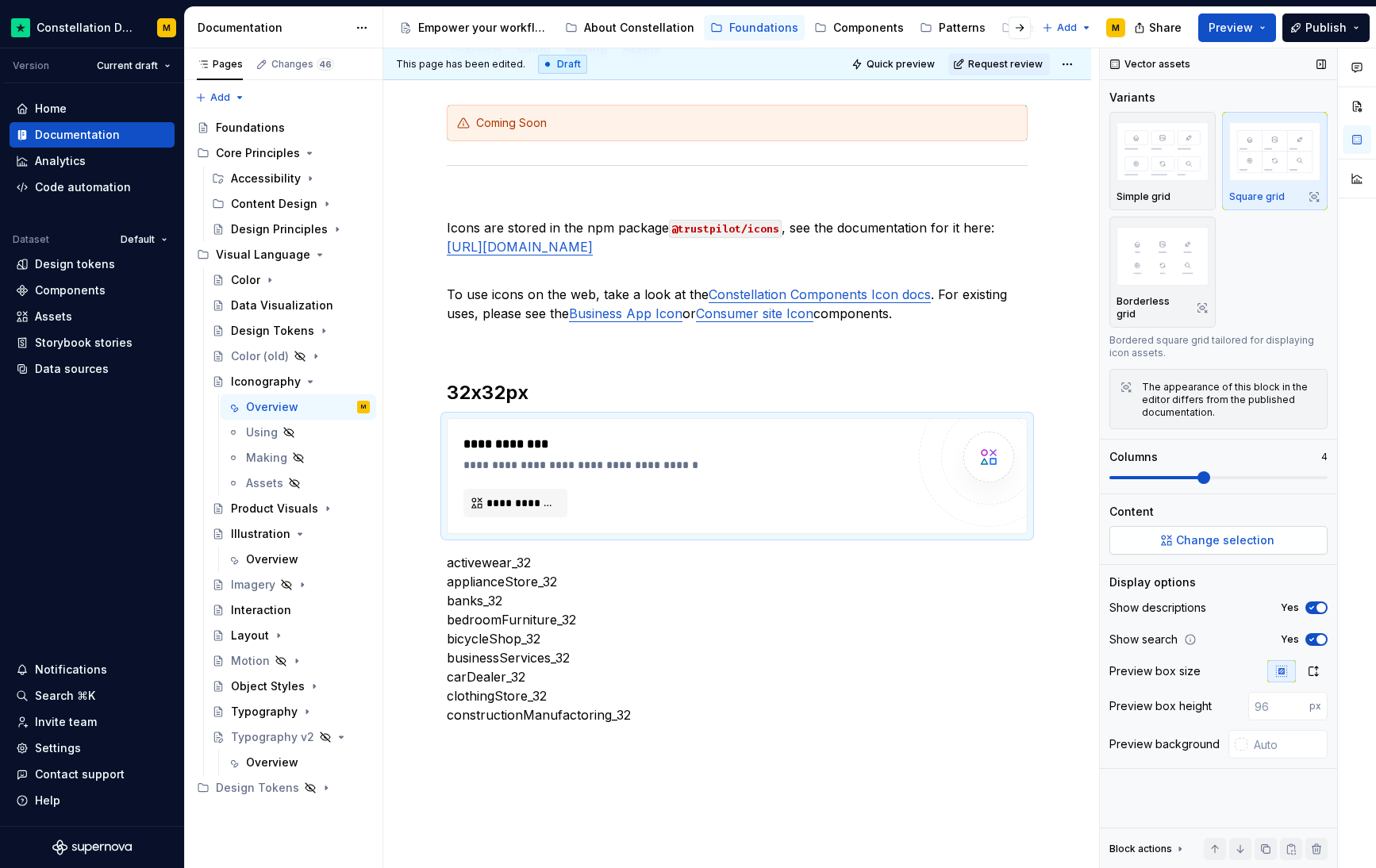
click at [1185, 533] on span "Change selection" at bounding box center [1226, 541] width 99 height 15
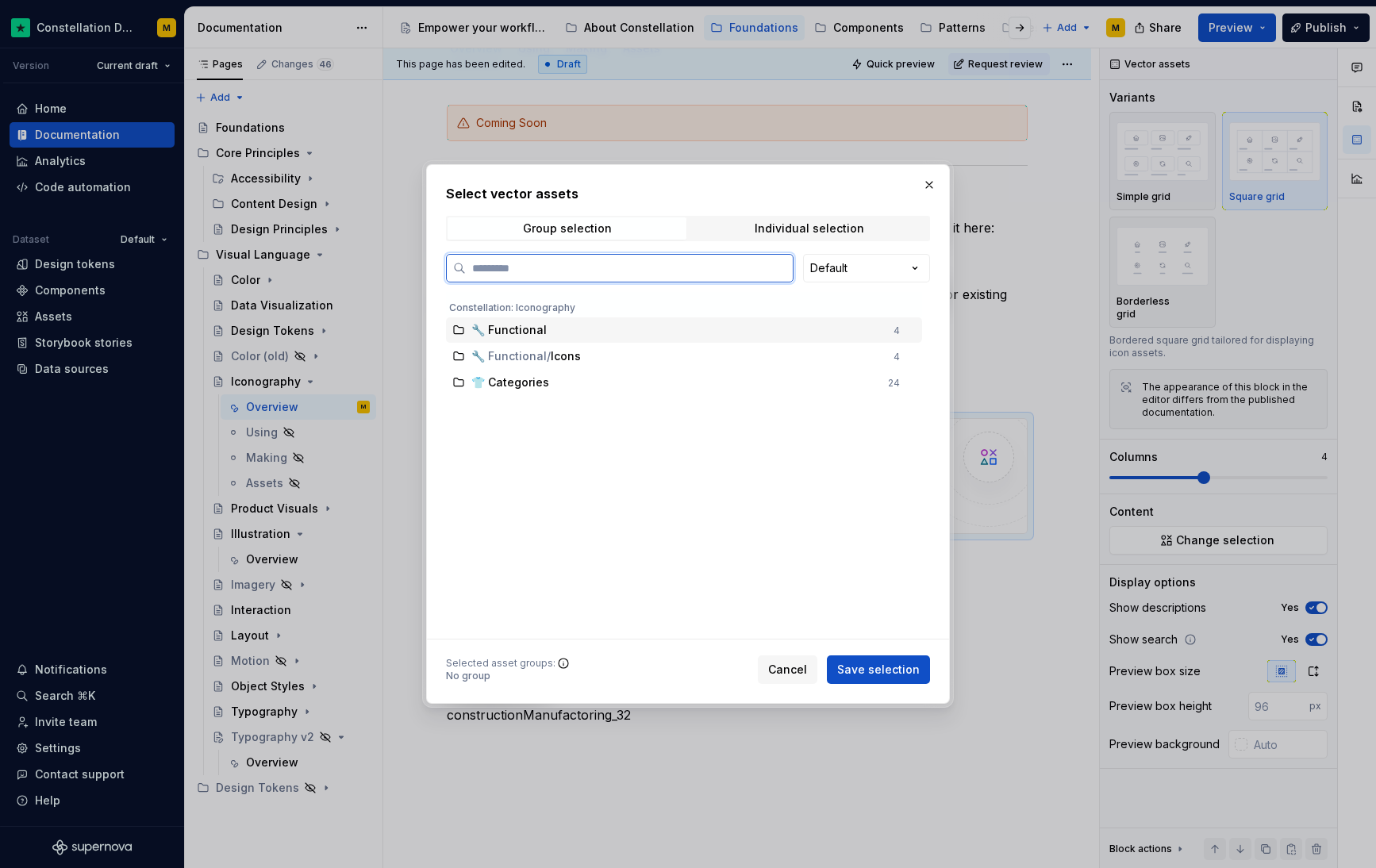
click at [584, 333] on div "🔧 Functional" at bounding box center [678, 330] width 413 height 15
click at [749, 238] on span "Individual selection" at bounding box center [810, 229] width 239 height 22
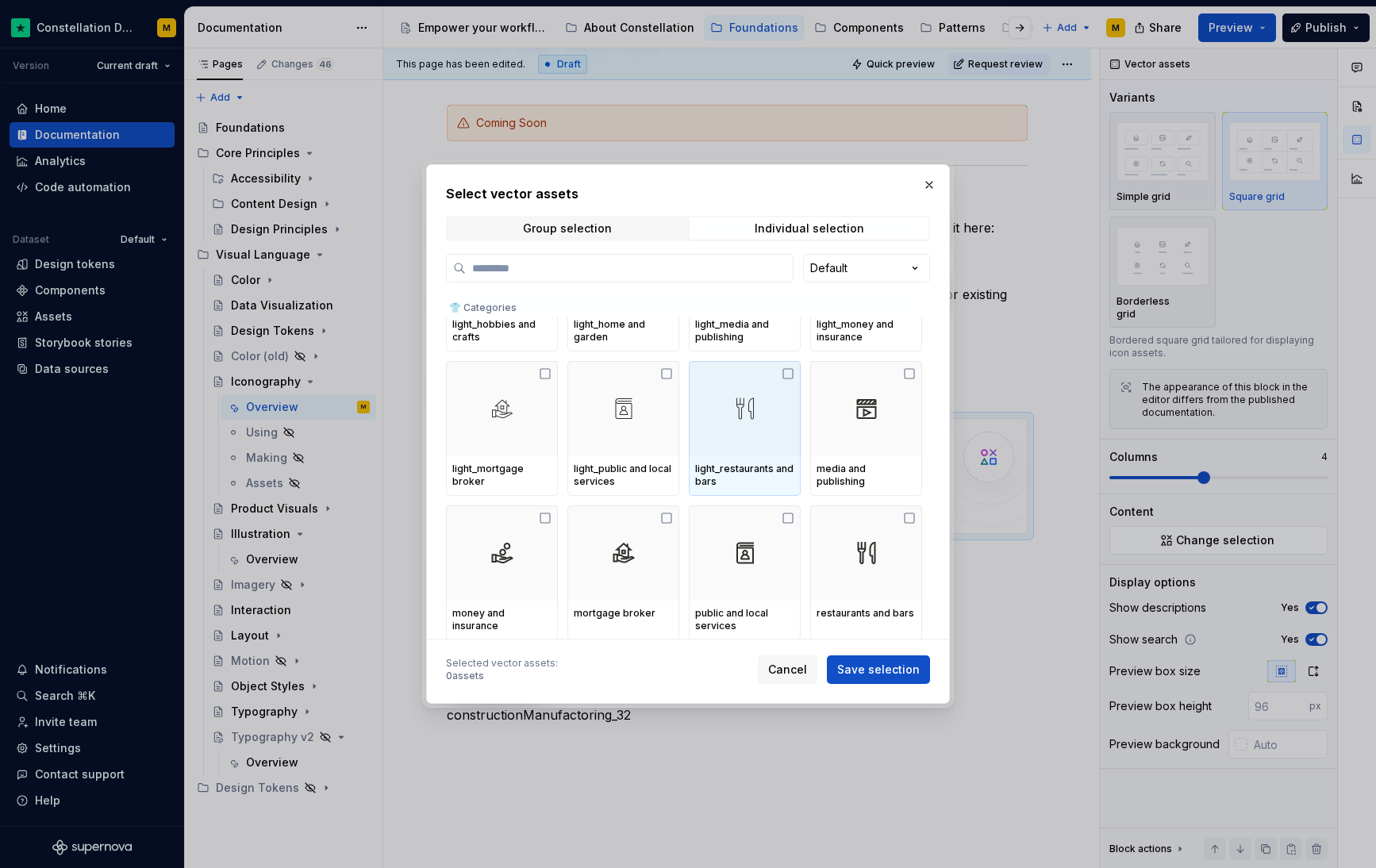
scroll to position [654, 0]
click at [856, 253] on div "Select vector assets Group selection Individual selection Default 👕 Categories …" at bounding box center [688, 434] width 484 height 501
click at [854, 265] on div "Select vector assets Group selection Individual selection Default 👕 Categories …" at bounding box center [688, 434] width 1376 height 868
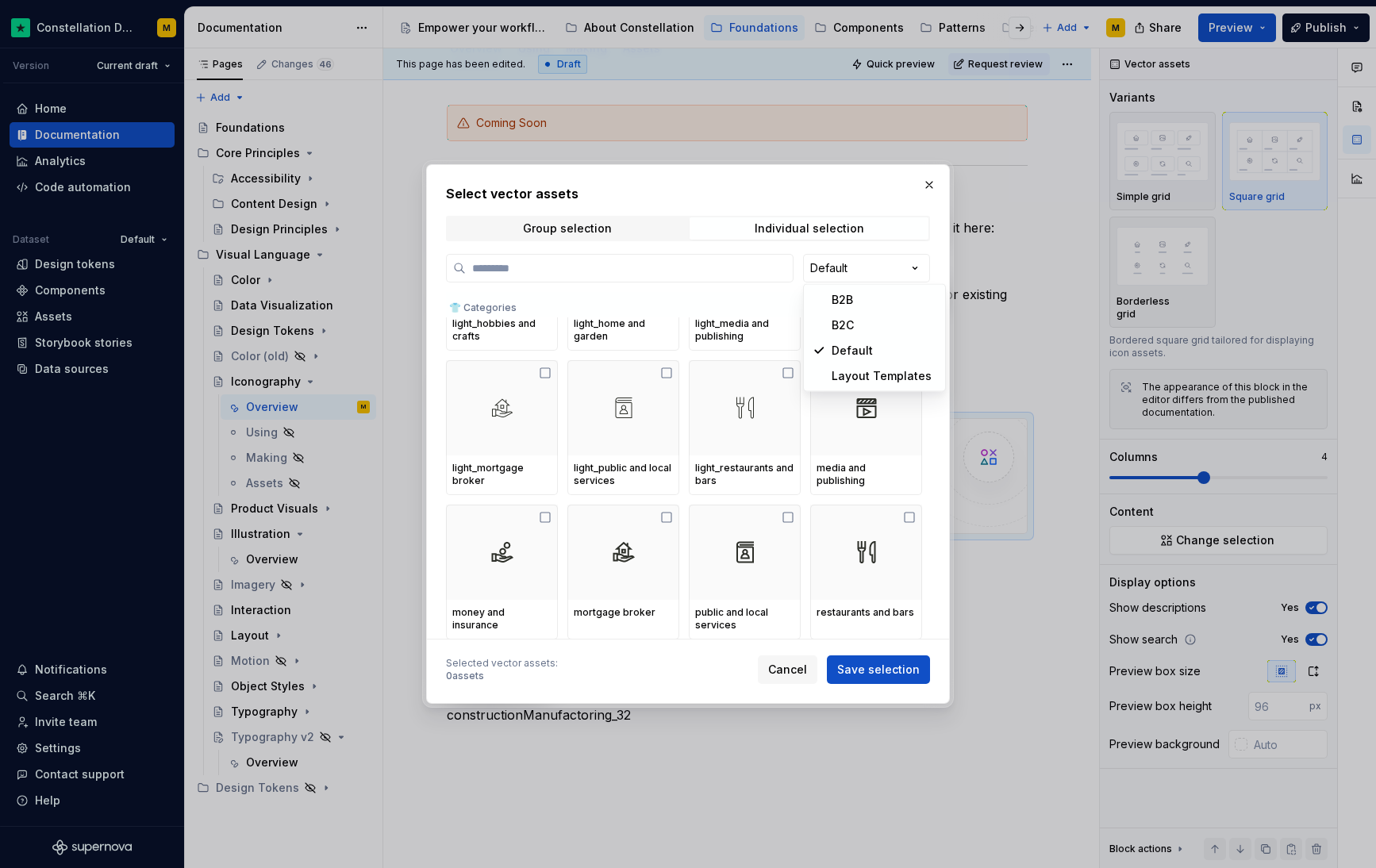
click at [852, 265] on div "Select vector assets Group selection Individual selection Default 👕 Categories …" at bounding box center [688, 434] width 1376 height 868
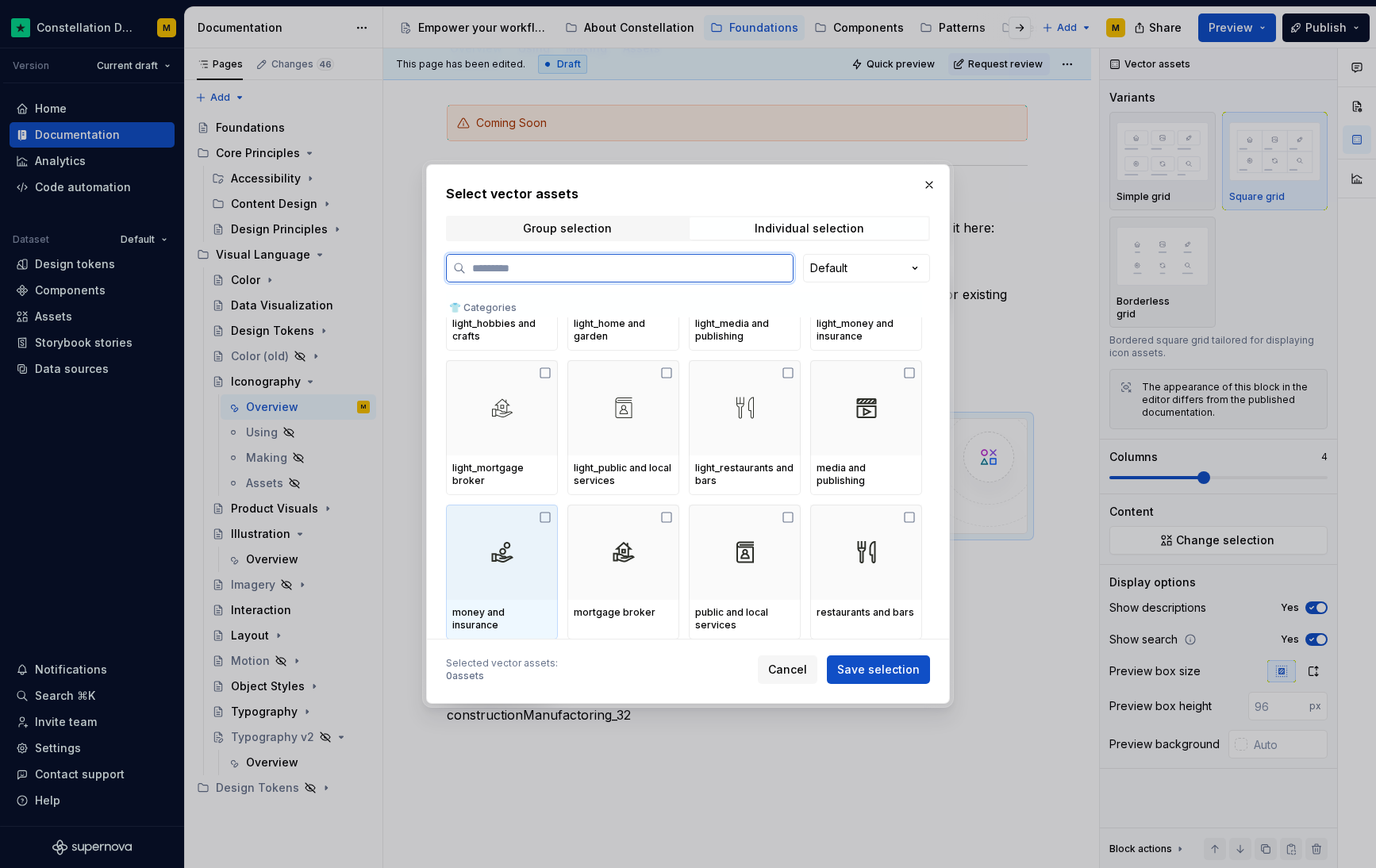
click at [500, 572] on div at bounding box center [502, 552] width 112 height 95
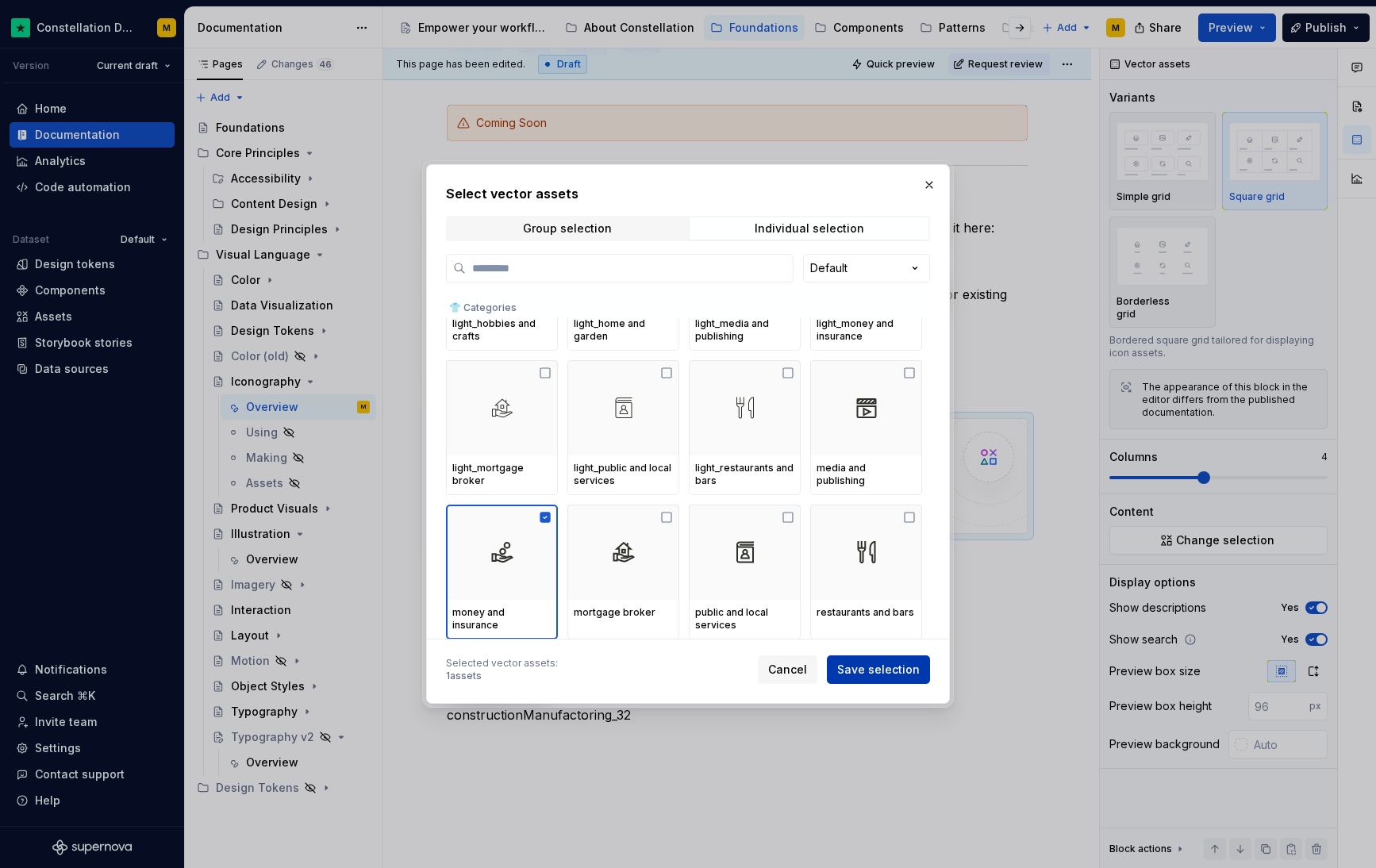
click at [895, 663] on span "Save selection" at bounding box center [878, 669] width 83 height 15
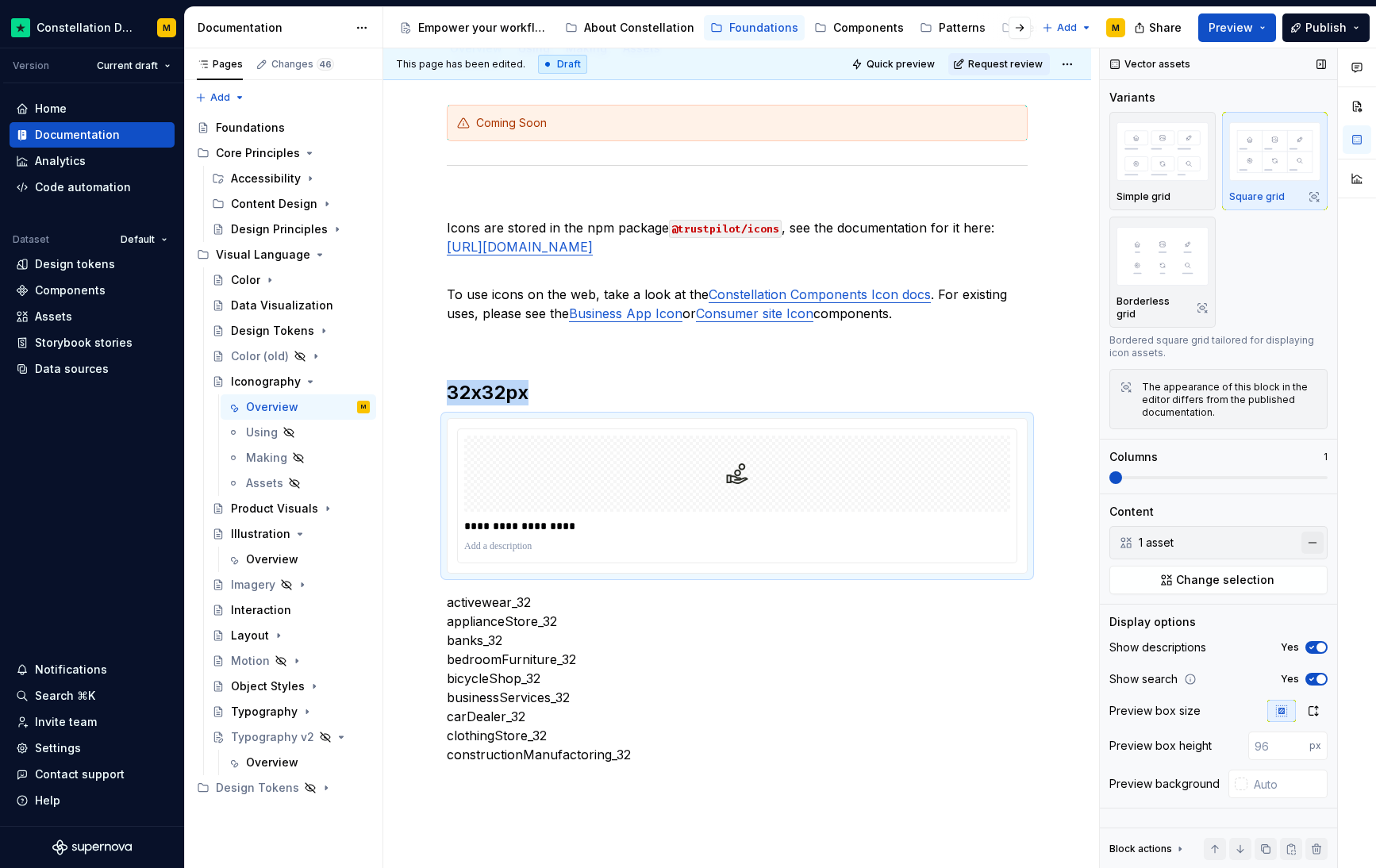
click at [1311, 532] on button "button" at bounding box center [1313, 543] width 22 height 22
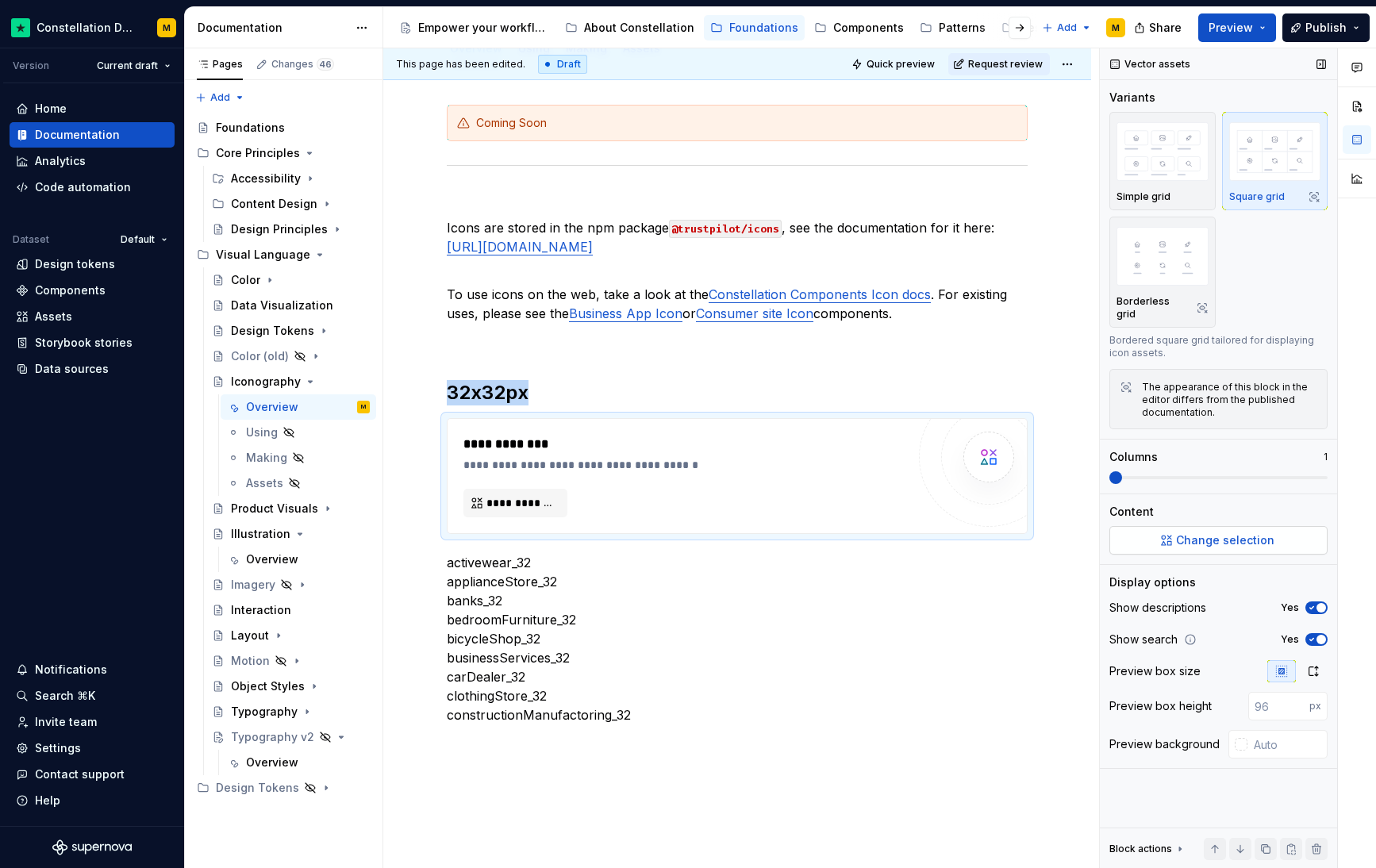
click at [1218, 535] on button "Change selection" at bounding box center [1219, 540] width 218 height 28
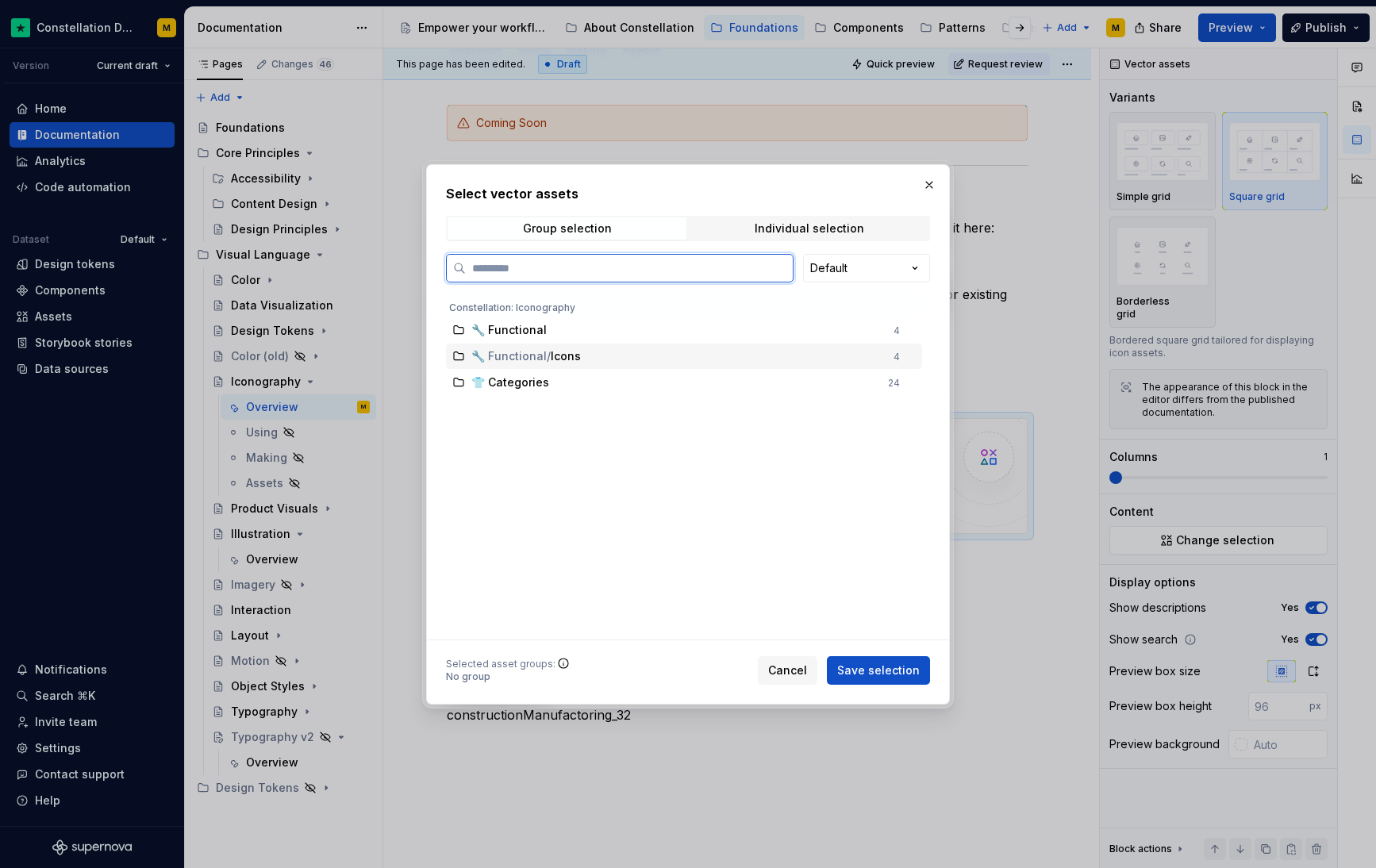
click at [558, 333] on div "🔧 Functional" at bounding box center [678, 330] width 413 height 15
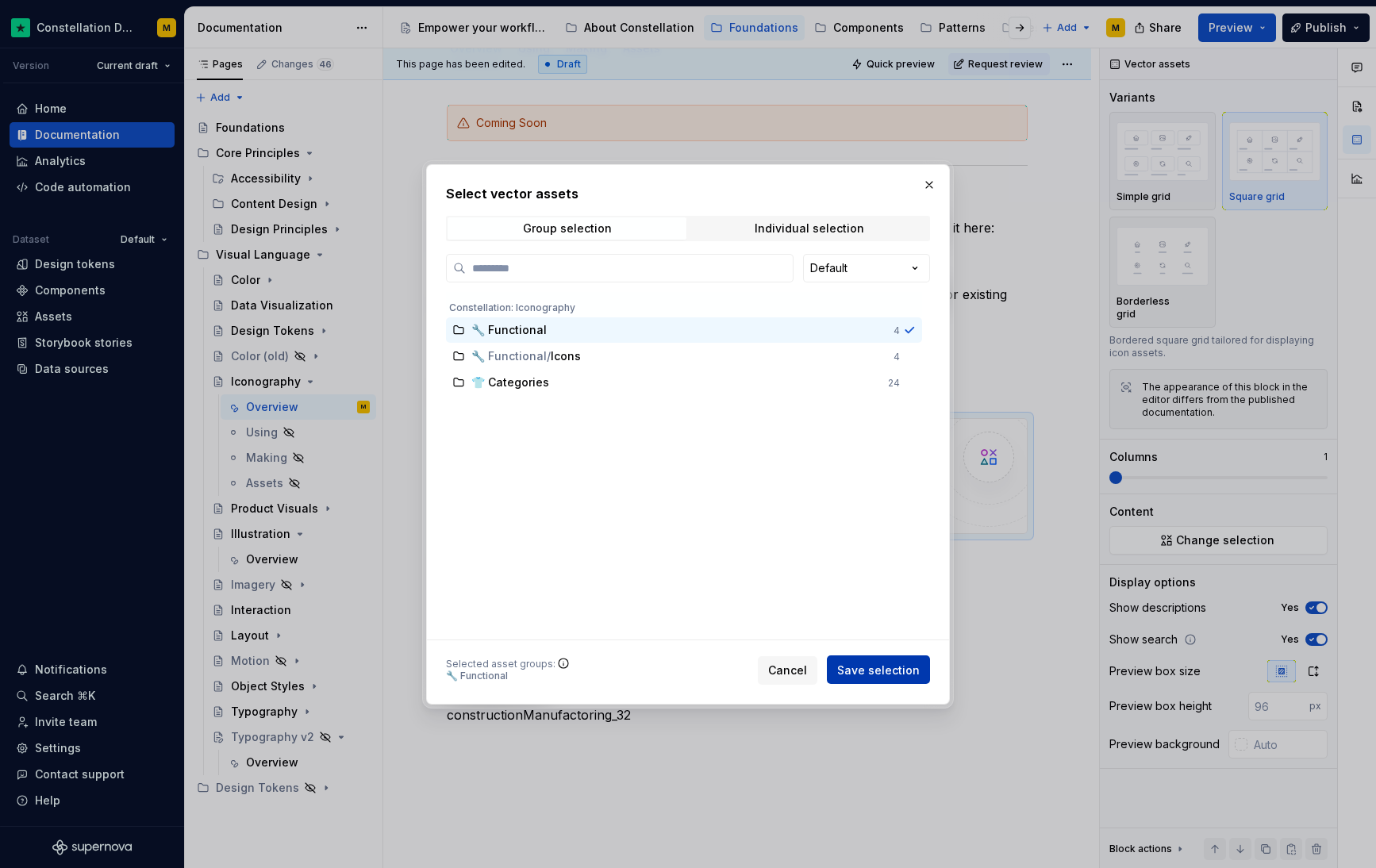
click at [860, 661] on button "Save selection" at bounding box center [878, 669] width 103 height 28
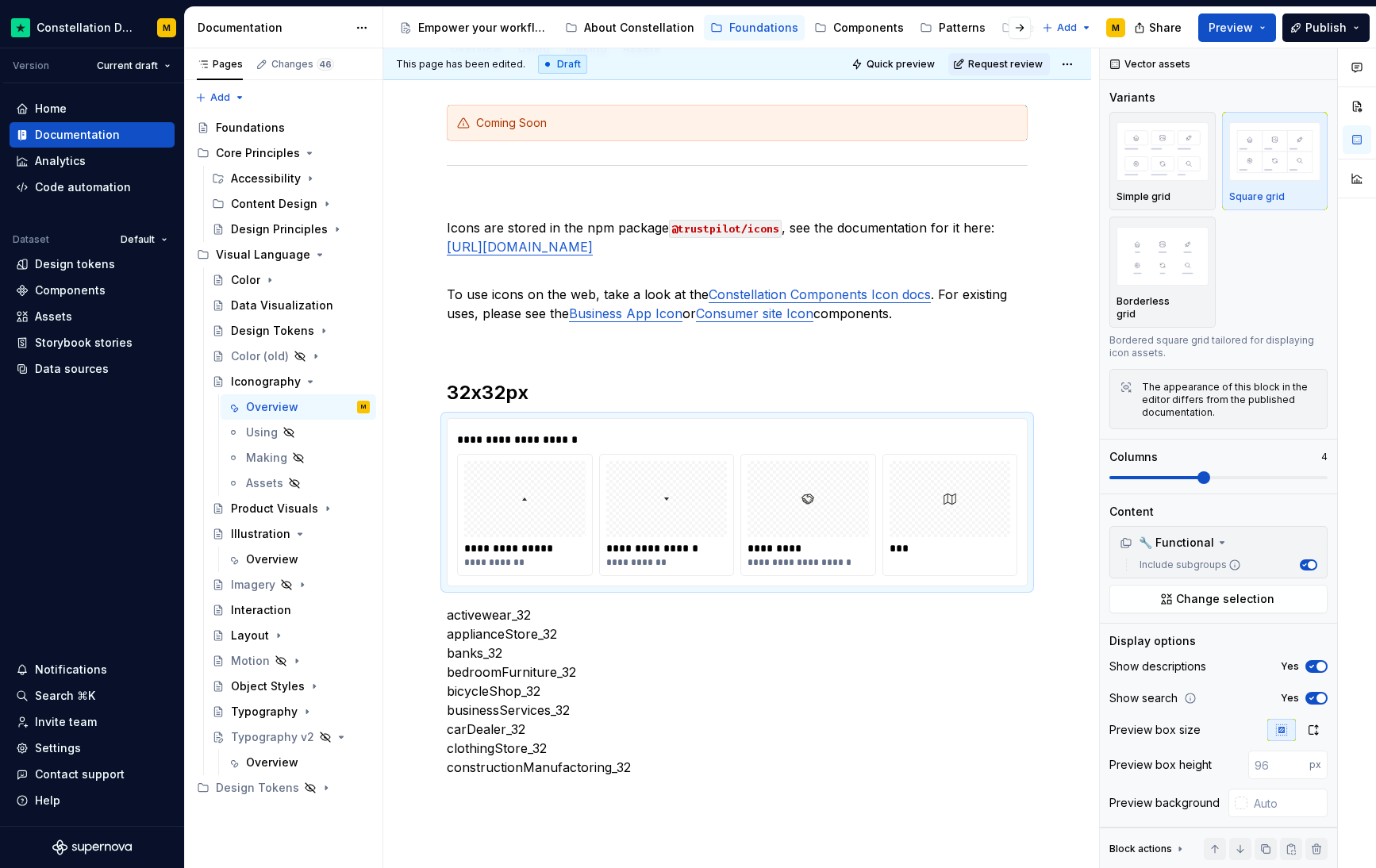
type textarea "*"
